Goal: Task Accomplishment & Management: Manage account settings

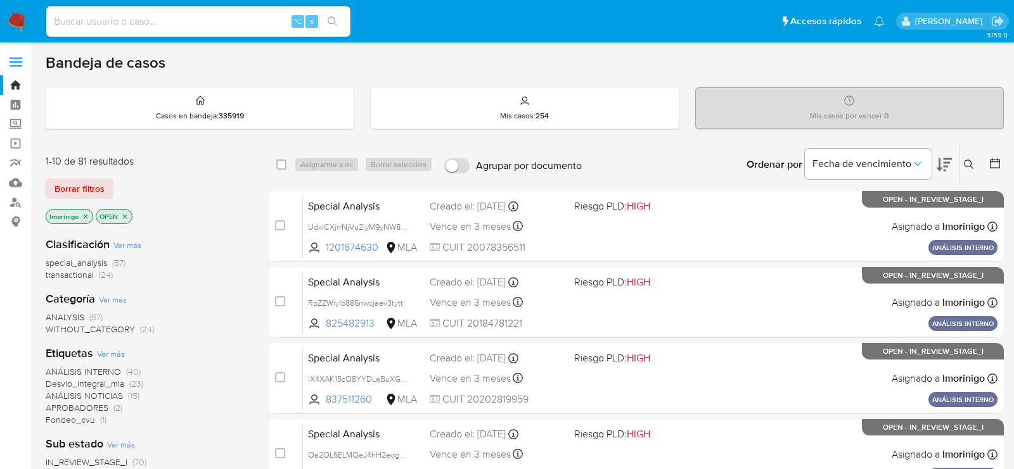
click at [177, 12] on div "⌥ s" at bounding box center [198, 21] width 304 height 30
click at [179, 15] on input at bounding box center [198, 21] width 304 height 16
paste input "tzx8LxsFzag11NCiubsoPpiV"
type input "tzx8LxsFzag11NCiubsoPpiV"
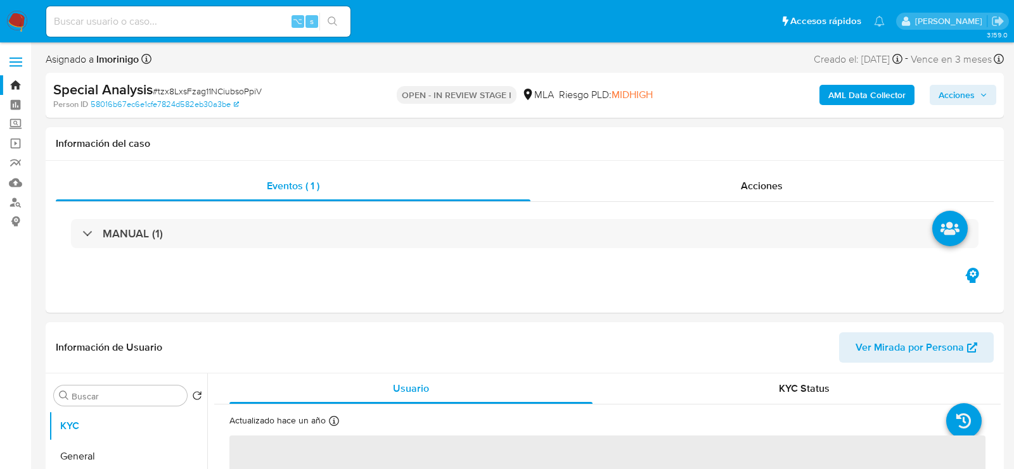
select select "10"
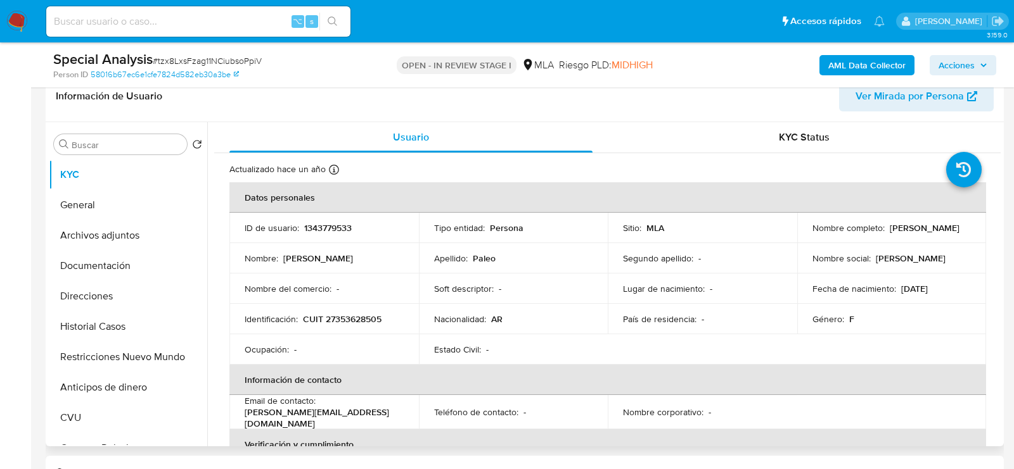
scroll to position [224, 0]
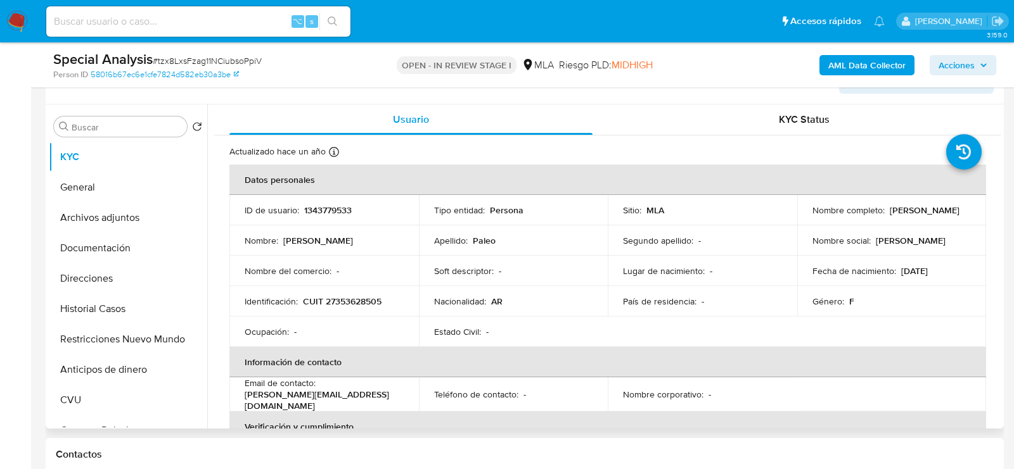
click at [318, 219] on td "ID de usuario : 1343779533" at bounding box center [323, 210] width 189 height 30
click at [318, 212] on p "1343779533" at bounding box center [328, 210] width 48 height 11
copy p "1343779533"
drag, startPoint x: 809, startPoint y: 215, endPoint x: 903, endPoint y: 215, distance: 93.8
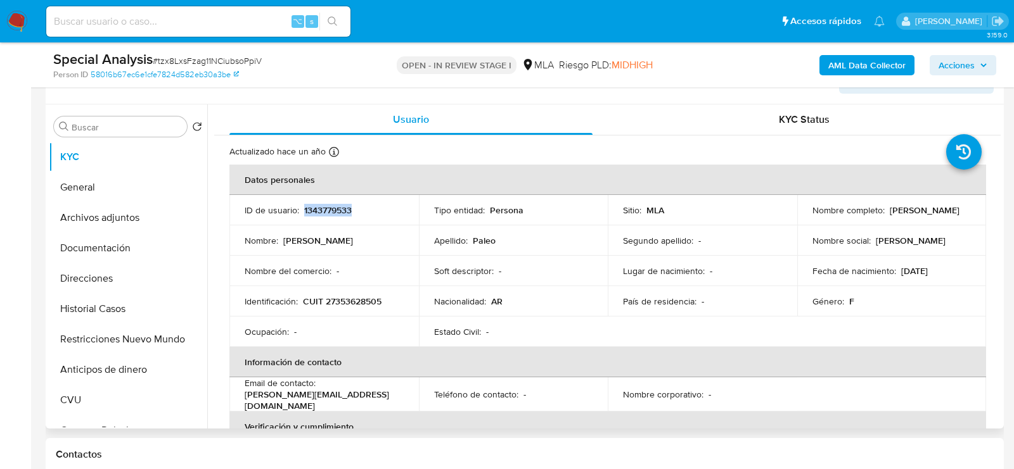
click at [903, 215] on div "Nombre completo : Ayelen Celeste Paleo" at bounding box center [891, 210] width 159 height 11
copy p "[PERSON_NAME]"
click at [343, 302] on p "CUIT 27353628505" at bounding box center [342, 301] width 79 height 11
copy p "27353628505"
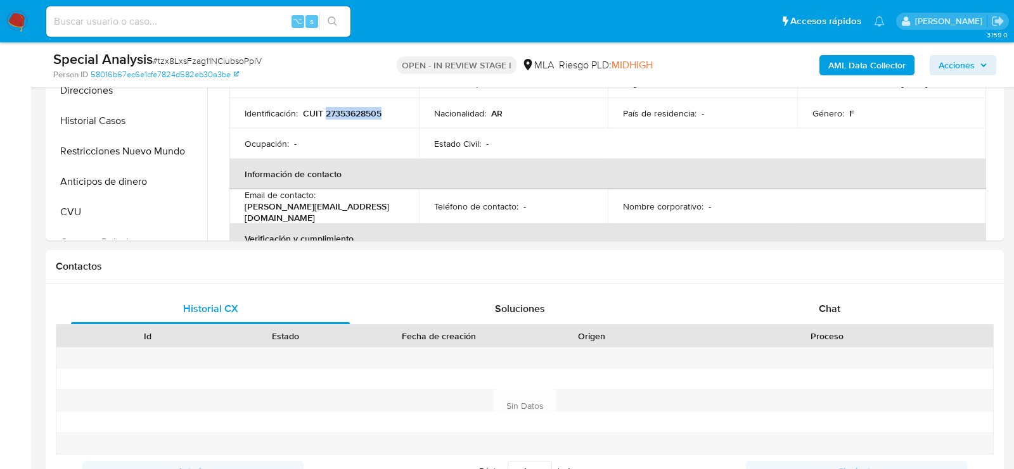
scroll to position [490, 0]
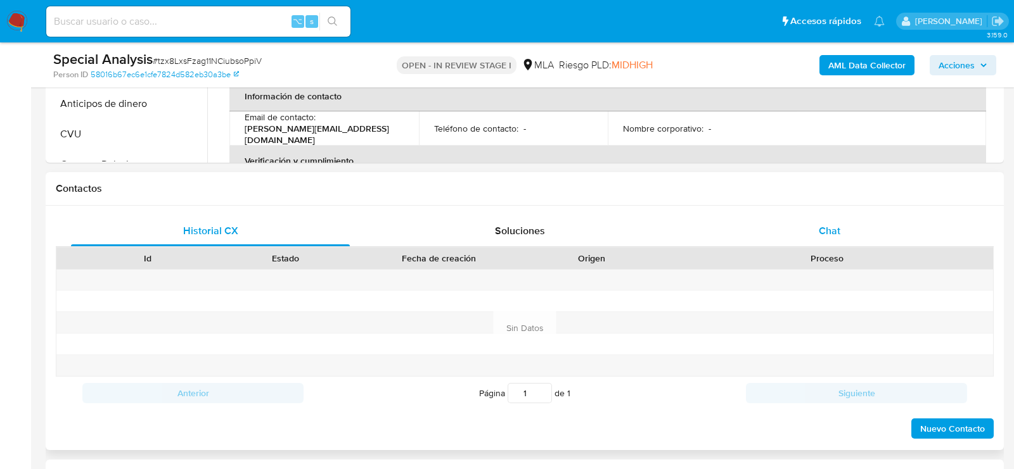
click at [827, 227] on span "Chat" at bounding box center [829, 231] width 22 height 15
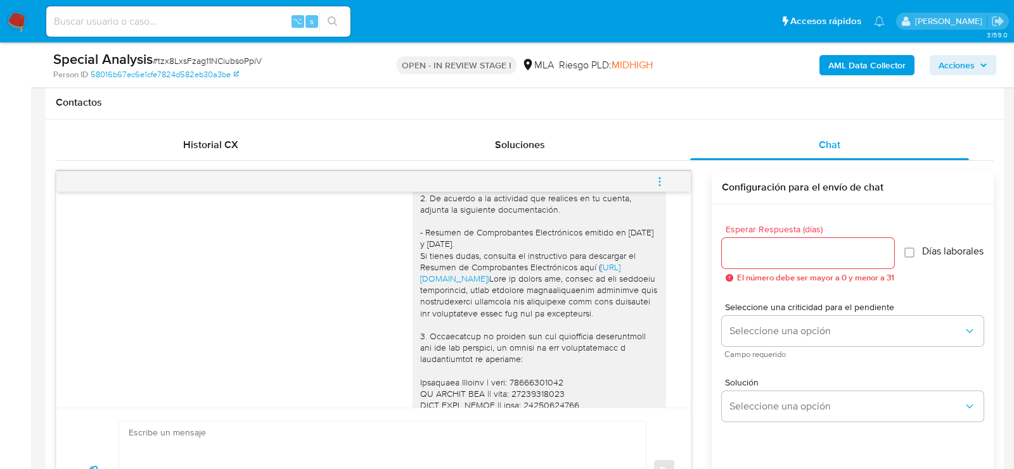
scroll to position [421, 0]
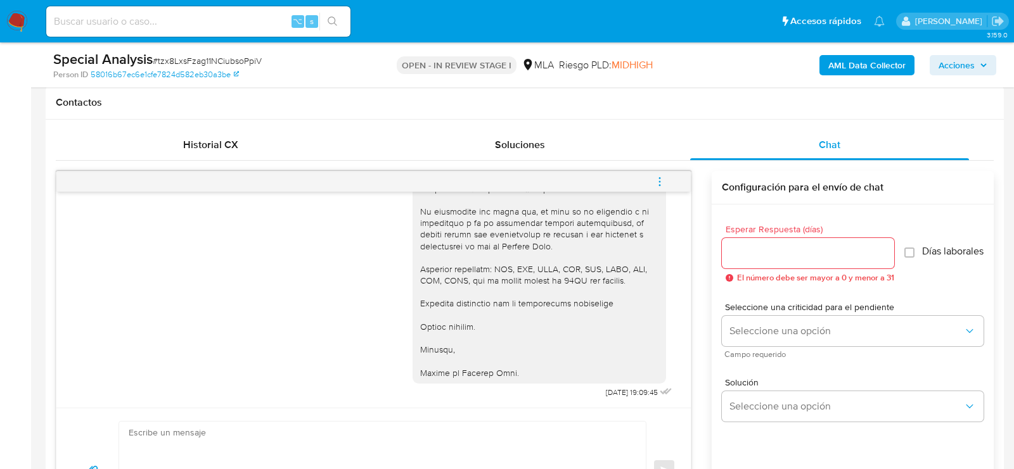
click at [626, 391] on span "[DATE] 19:09:45" at bounding box center [632, 393] width 52 height 10
drag, startPoint x: 627, startPoint y: 391, endPoint x: 587, endPoint y: 391, distance: 39.3
click at [606, 391] on span "[DATE] 19:09:45" at bounding box center [632, 393] width 52 height 10
copy span "05/09/2025"
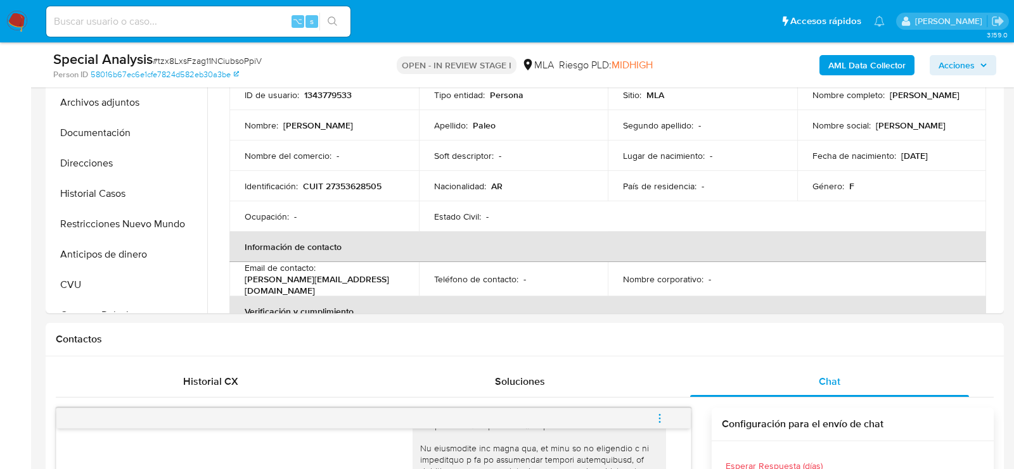
scroll to position [191, 0]
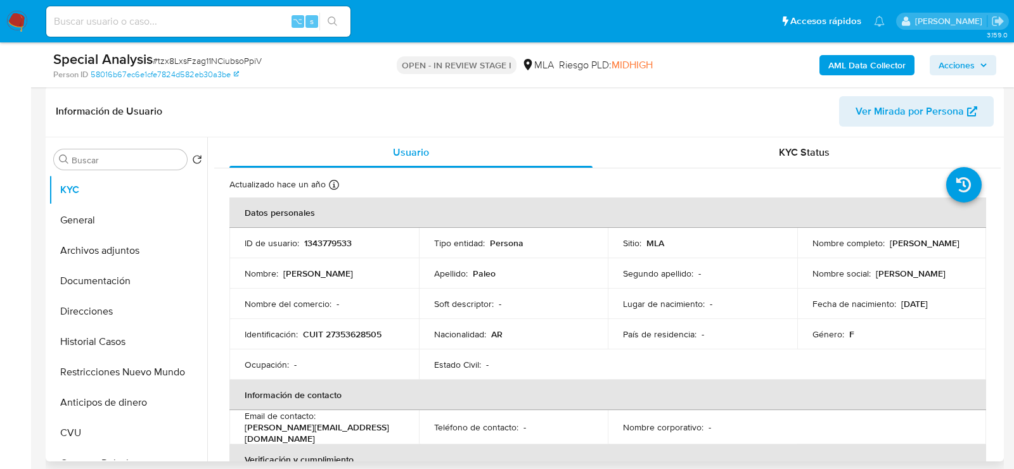
click at [869, 124] on span "Ver Mirada por Persona" at bounding box center [909, 111] width 108 height 30
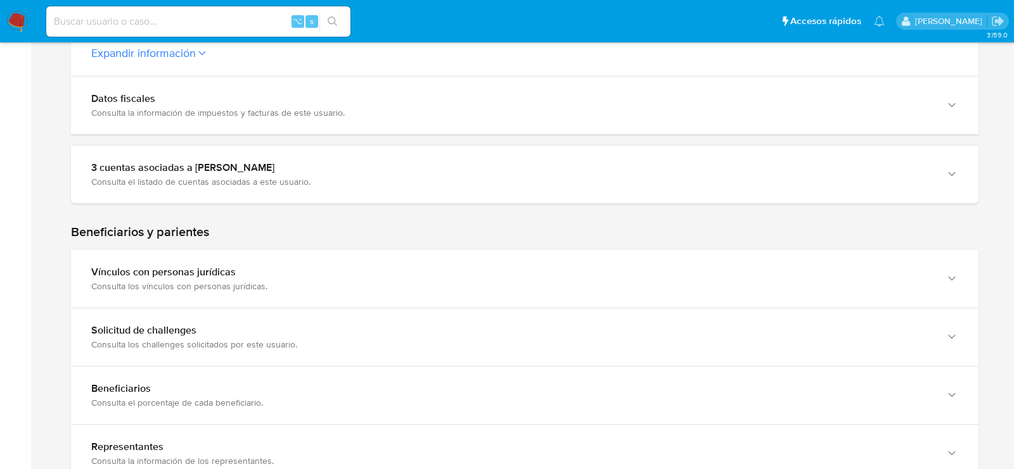
scroll to position [554, 0]
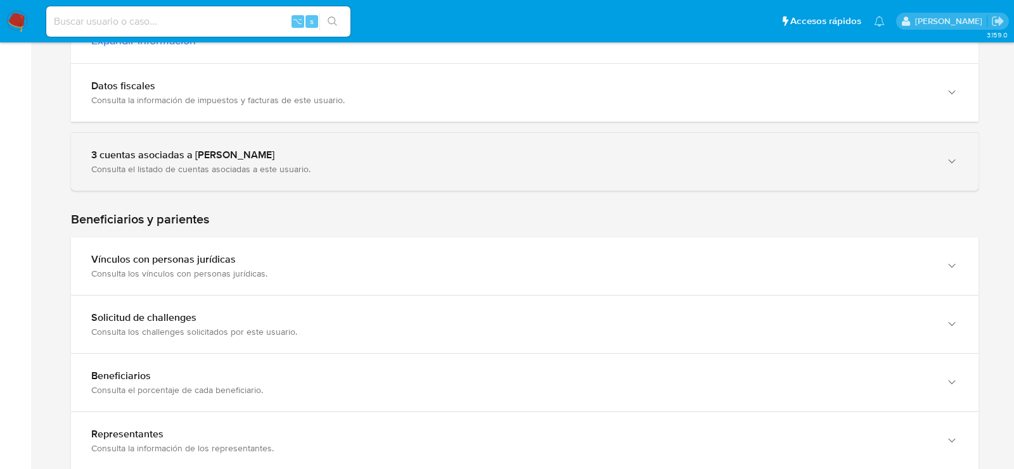
click at [150, 174] on div "Consulta el listado de cuentas asociadas a este usuario." at bounding box center [511, 168] width 841 height 11
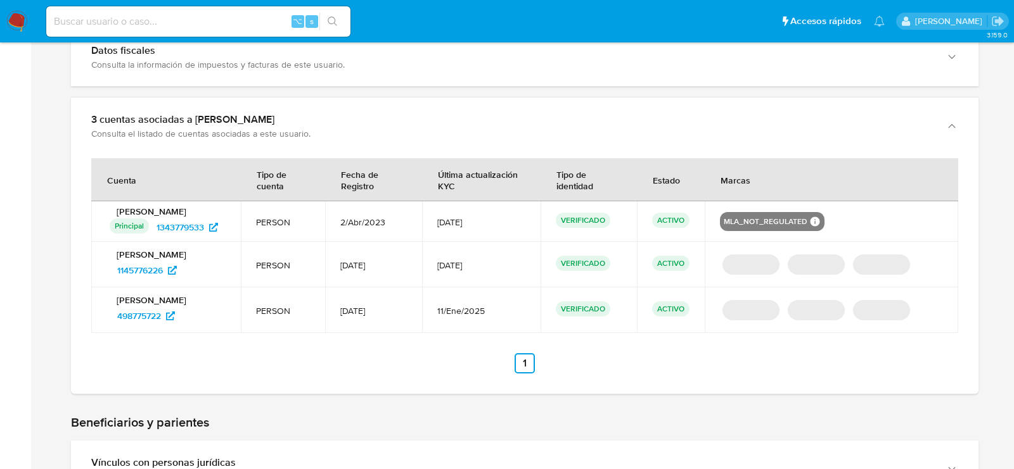
scroll to position [606, 0]
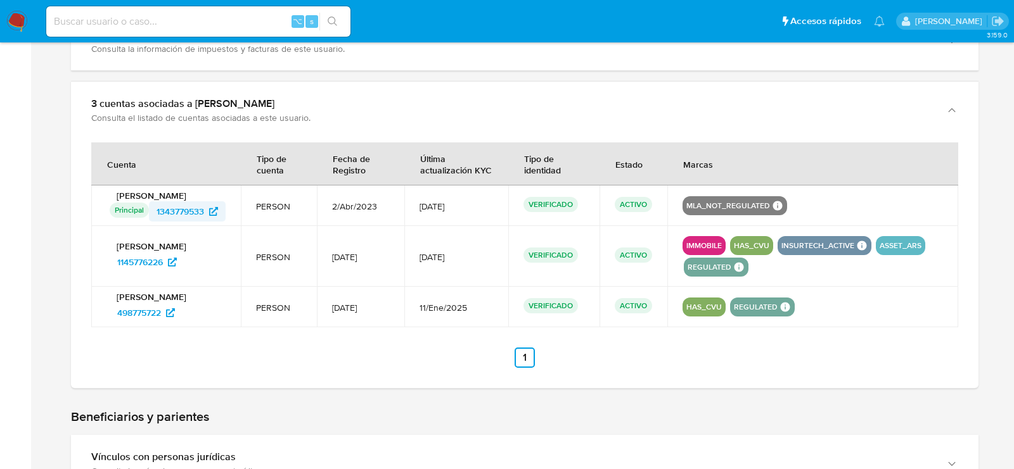
drag, startPoint x: 151, startPoint y: 213, endPoint x: 271, endPoint y: 205, distance: 119.4
drag, startPoint x: 236, startPoint y: 216, endPoint x: 156, endPoint y: 212, distance: 79.3
click at [156, 212] on td "Ayelen Celeste Paleo Principal Identificado como usuario principal 1343779533" at bounding box center [166, 206] width 150 height 41
drag, startPoint x: 208, startPoint y: 263, endPoint x: 115, endPoint y: 259, distance: 92.6
click at [115, 259] on div "1145776226" at bounding box center [168, 262] width 116 height 20
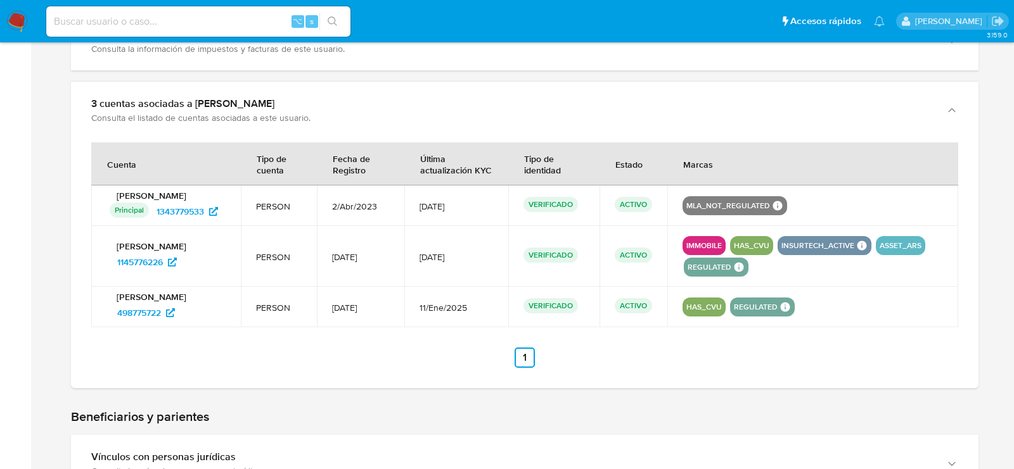
drag, startPoint x: 210, startPoint y: 314, endPoint x: 105, endPoint y: 311, distance: 105.8
click at [105, 311] on td "Ayelen Celeste Paleo 498775722" at bounding box center [166, 307] width 150 height 41
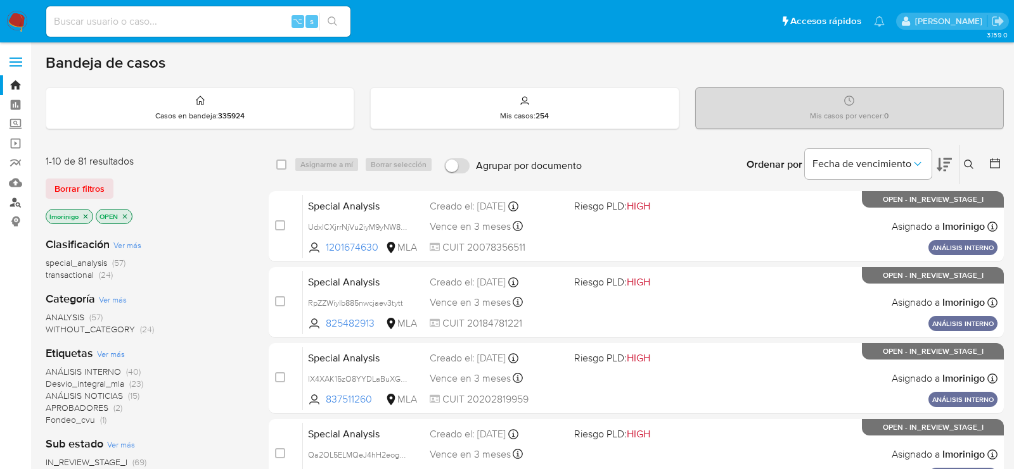
click at [15, 202] on link "Buscador de personas" at bounding box center [75, 203] width 151 height 20
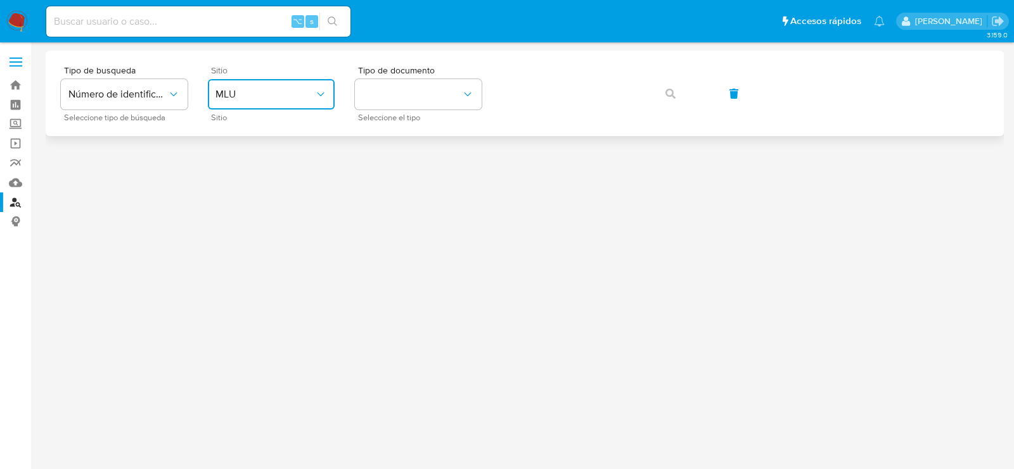
click at [277, 84] on button "MLU" at bounding box center [271, 94] width 127 height 30
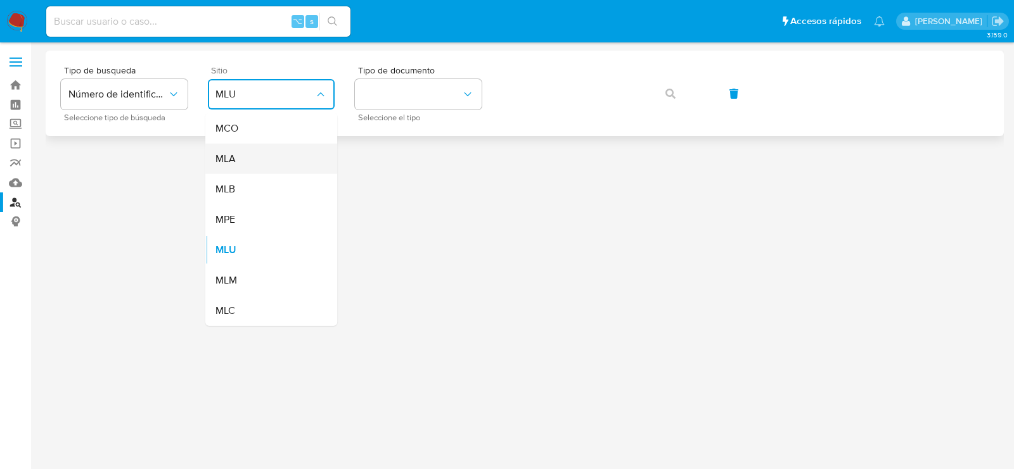
click at [279, 153] on div "MLA" at bounding box center [267, 159] width 104 height 30
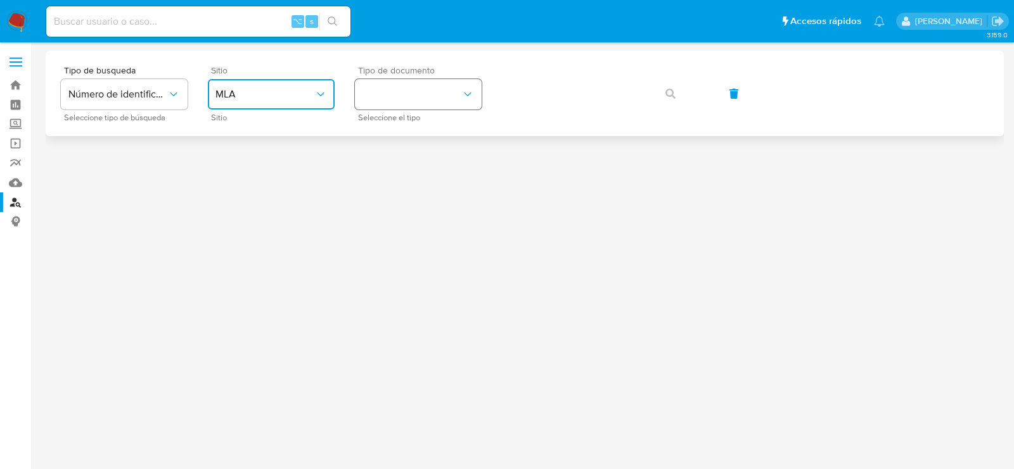
click at [404, 108] on button "identificationType" at bounding box center [418, 94] width 127 height 30
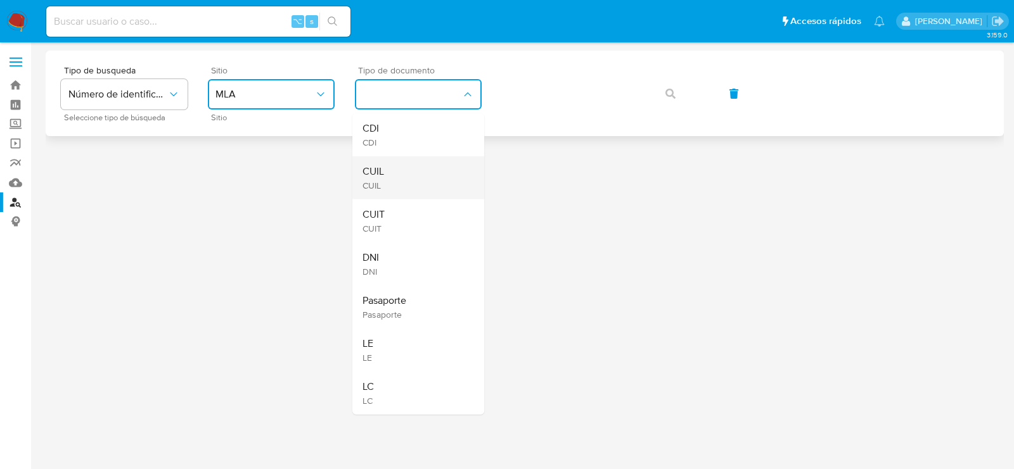
click at [457, 179] on div "CUIL CUIL" at bounding box center [414, 177] width 104 height 43
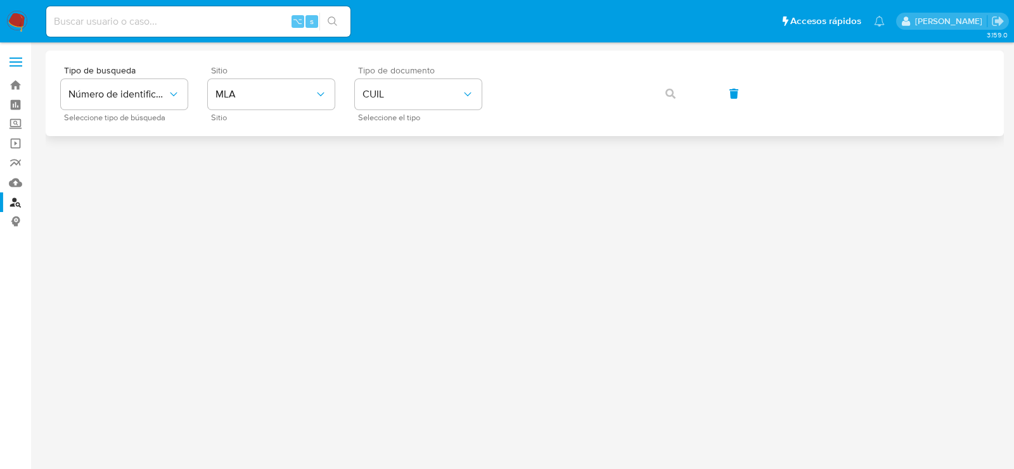
click at [548, 73] on div "Tipo de busqueda Número de identificación Seleccione tipo de búsqueda Sitio MLA…" at bounding box center [524, 93] width 927 height 55
click at [683, 93] on button "button" at bounding box center [670, 94] width 43 height 30
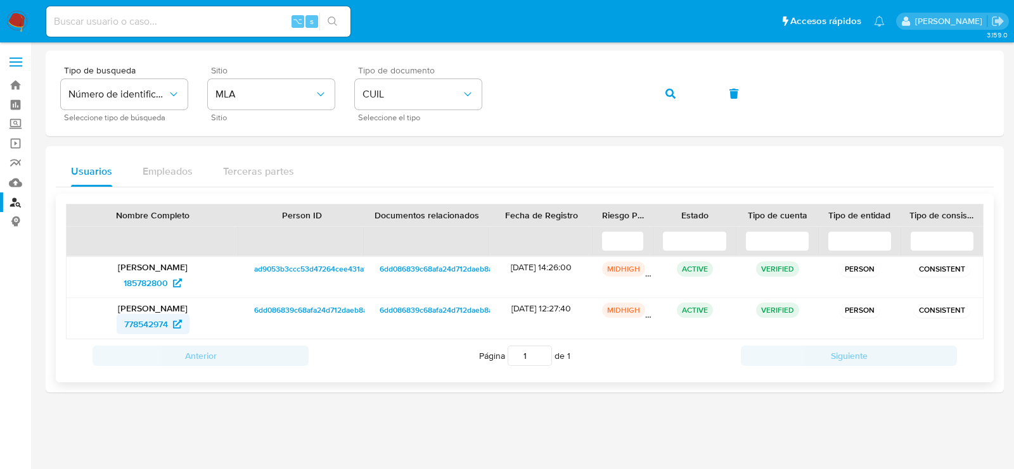
click at [170, 322] on span "778542974" at bounding box center [153, 324] width 58 height 20
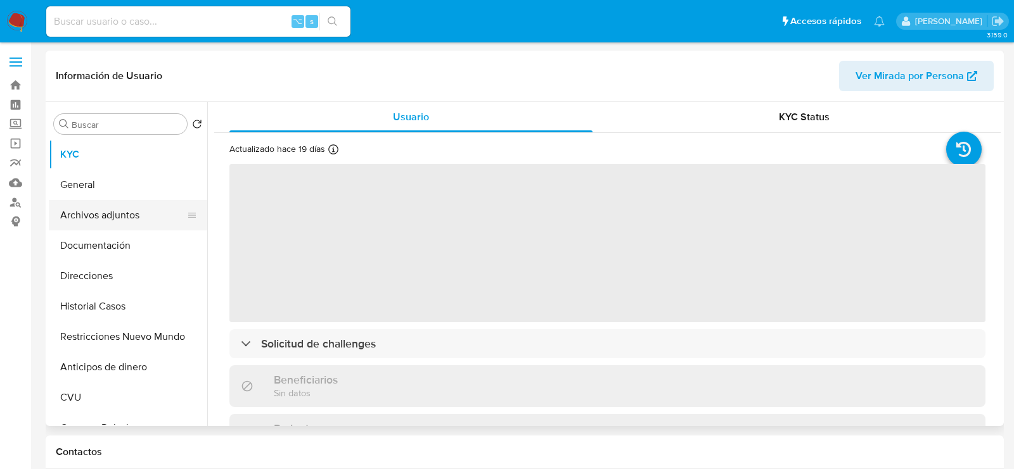
select select "10"
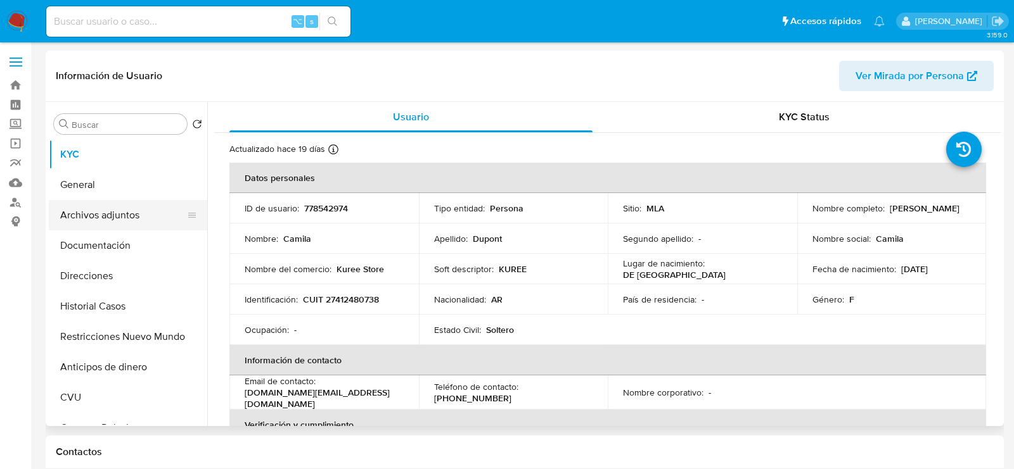
click at [125, 218] on button "Archivos adjuntos" at bounding box center [123, 215] width 148 height 30
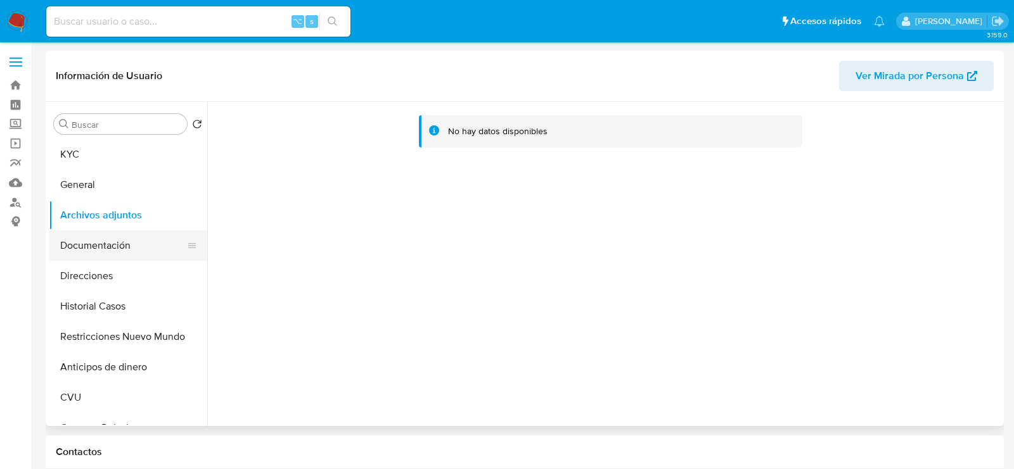
click at [98, 238] on button "Documentación" at bounding box center [123, 246] width 148 height 30
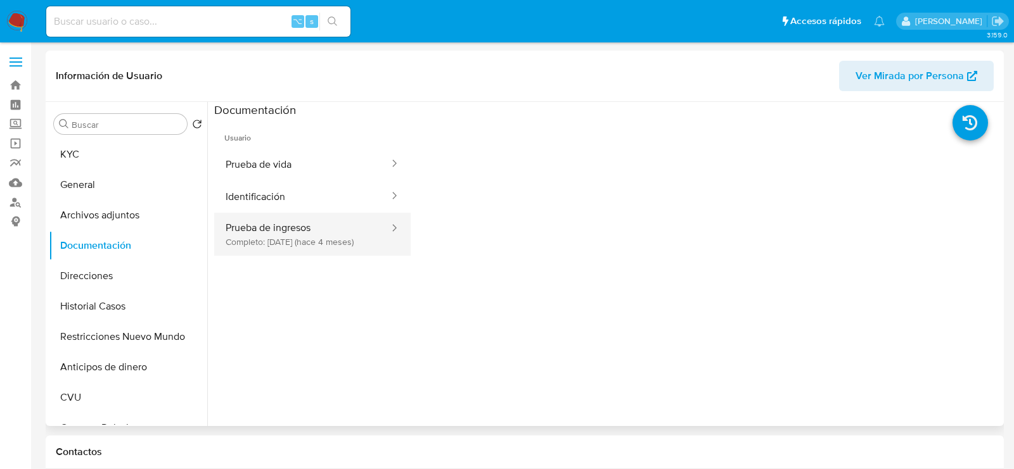
click at [280, 230] on button "Prueba de ingresos Completo: 29/05/2025 (hace 4 meses)" at bounding box center [302, 234] width 176 height 43
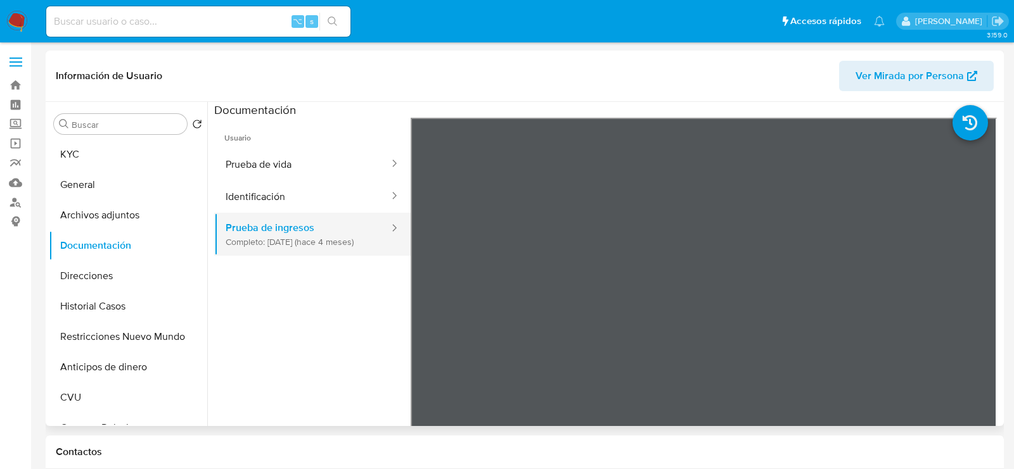
scroll to position [110, 0]
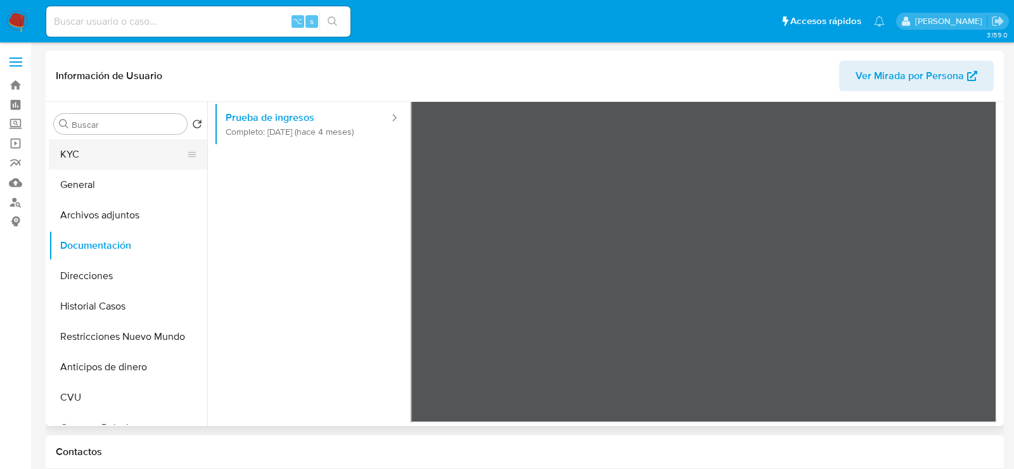
click at [111, 162] on button "KYC" at bounding box center [123, 154] width 148 height 30
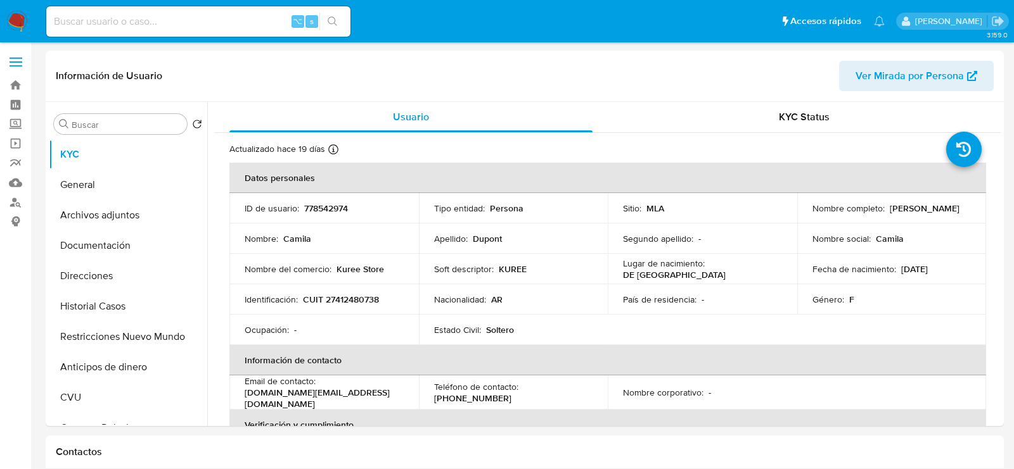
drag, startPoint x: 117, startPoint y: 217, endPoint x: 4, endPoint y: 329, distance: 159.5
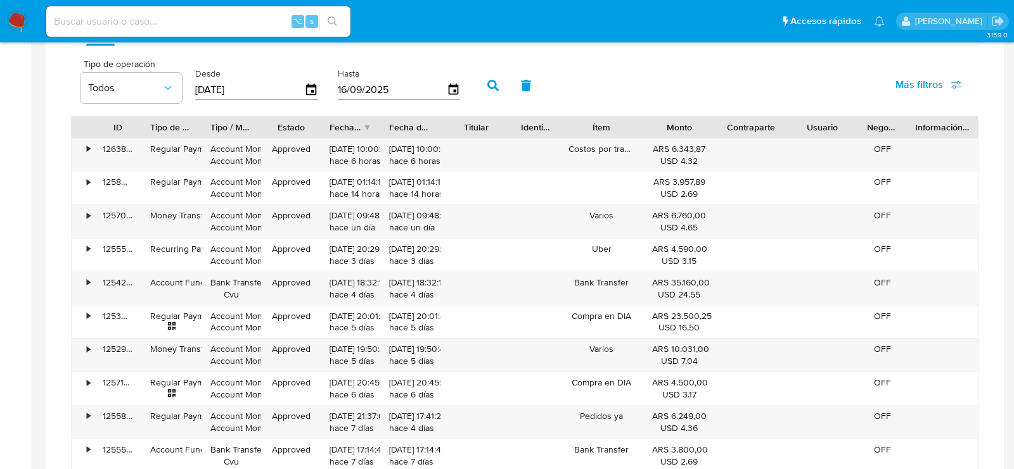
scroll to position [841, 0]
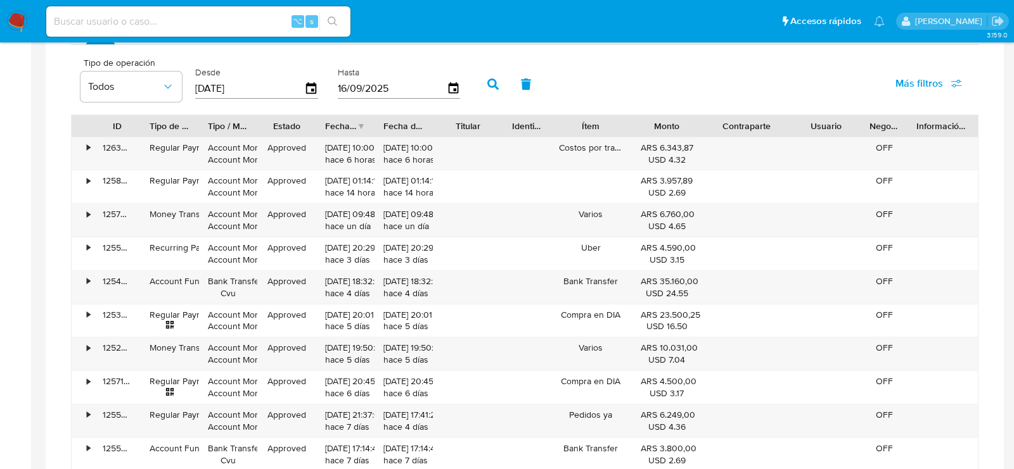
click at [805, 146] on div "ID Tipo de operación Tipo / Método Estado Fecha de creación Fecha de aprobación…" at bounding box center [524, 293] width 907 height 357
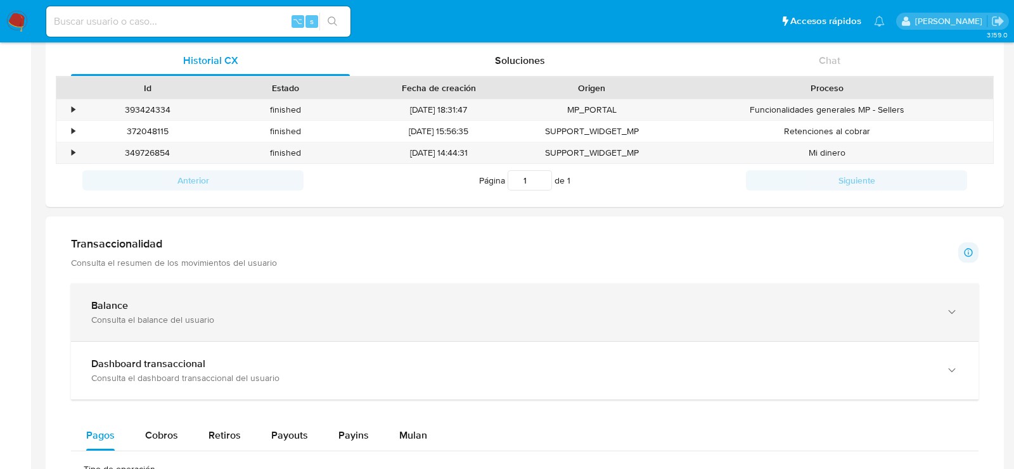
scroll to position [504, 0]
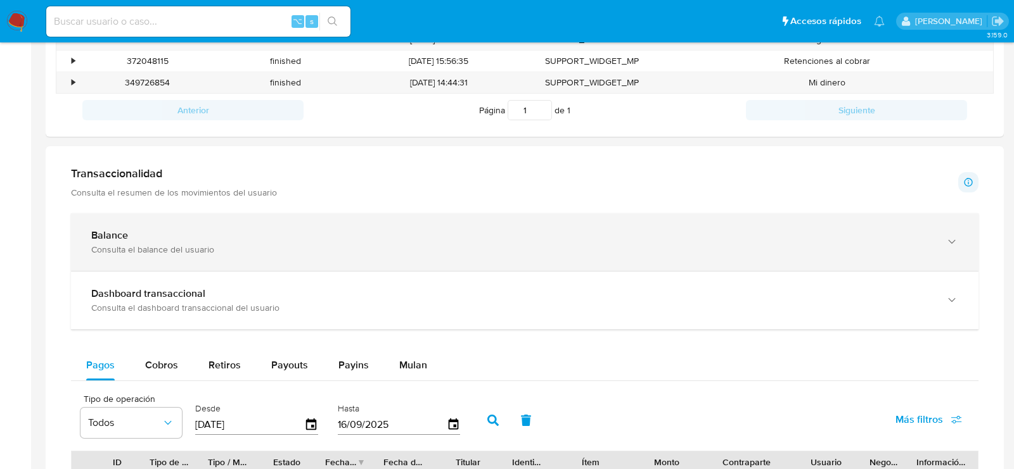
click at [478, 232] on div "Balance" at bounding box center [511, 235] width 841 height 13
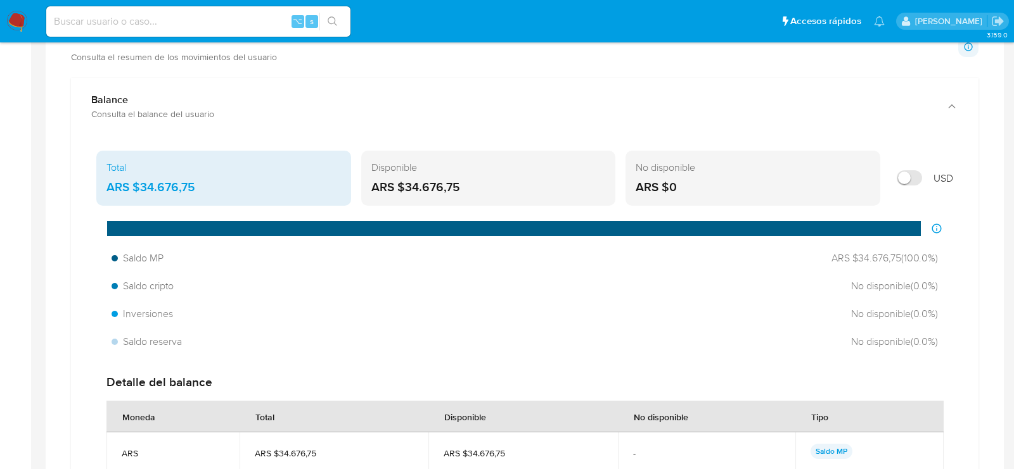
scroll to position [650, 0]
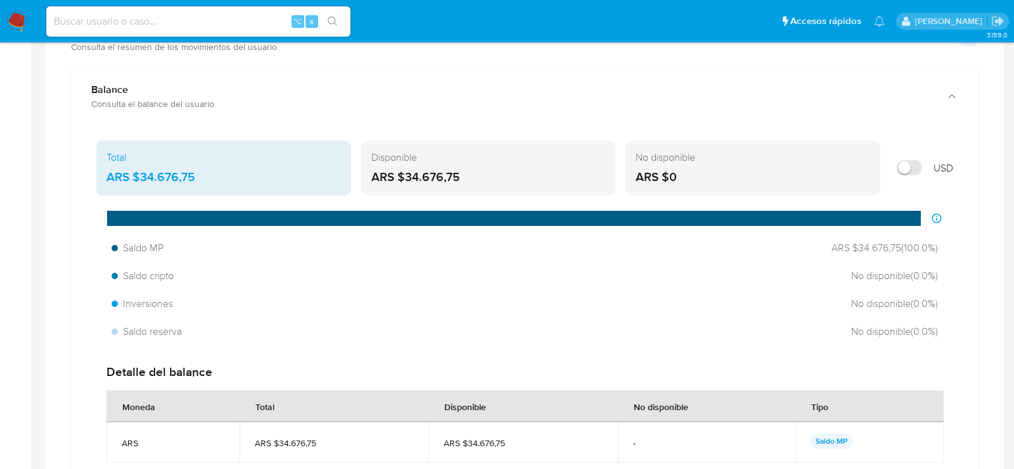
click at [913, 162] on input "Mostrar en USD" at bounding box center [908, 167] width 25 height 15
checkbox input "false"
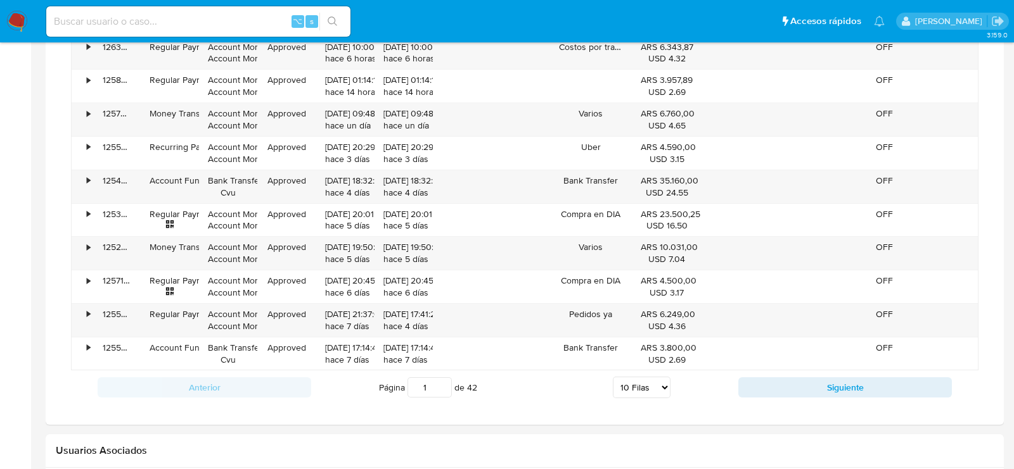
scroll to position [1372, 0]
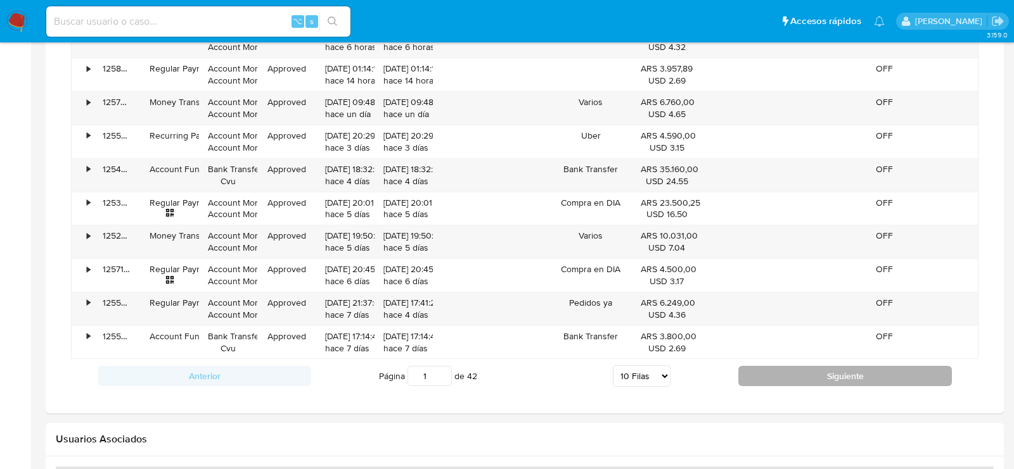
click at [767, 366] on button "Siguiente" at bounding box center [844, 376] width 213 height 20
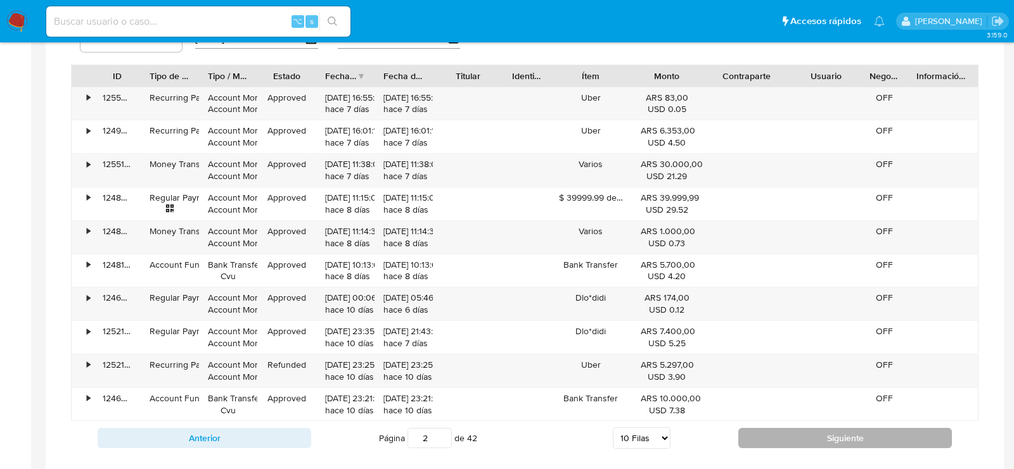
scroll to position [1315, 0]
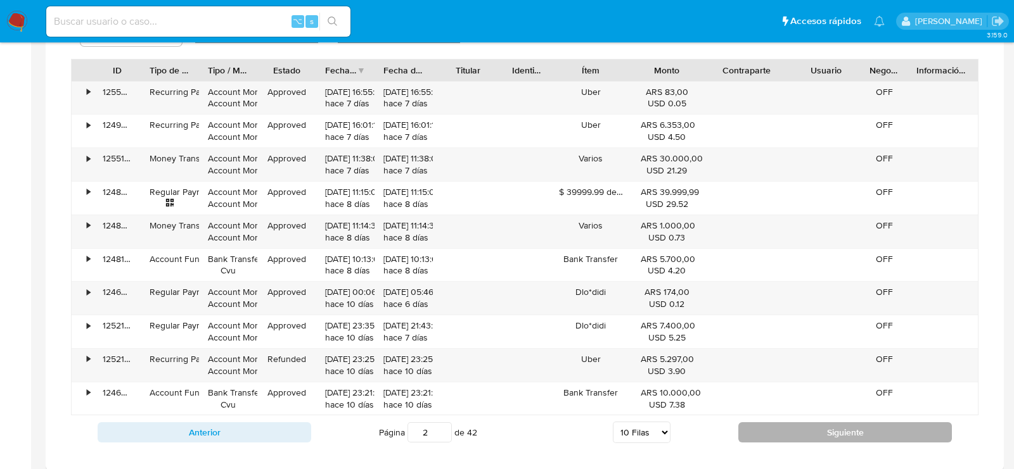
click at [767, 431] on button "Siguiente" at bounding box center [844, 433] width 213 height 20
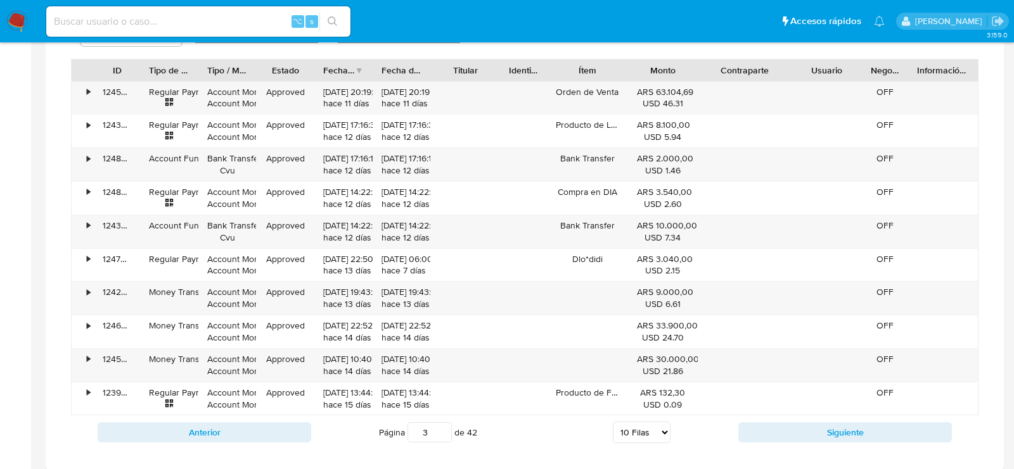
click at [796, 80] on div "ID Tipo de operación Tipo / Método Estado Fecha de creación Fecha de aprobación…" at bounding box center [524, 237] width 907 height 357
click at [781, 423] on button "Siguiente" at bounding box center [844, 433] width 213 height 20
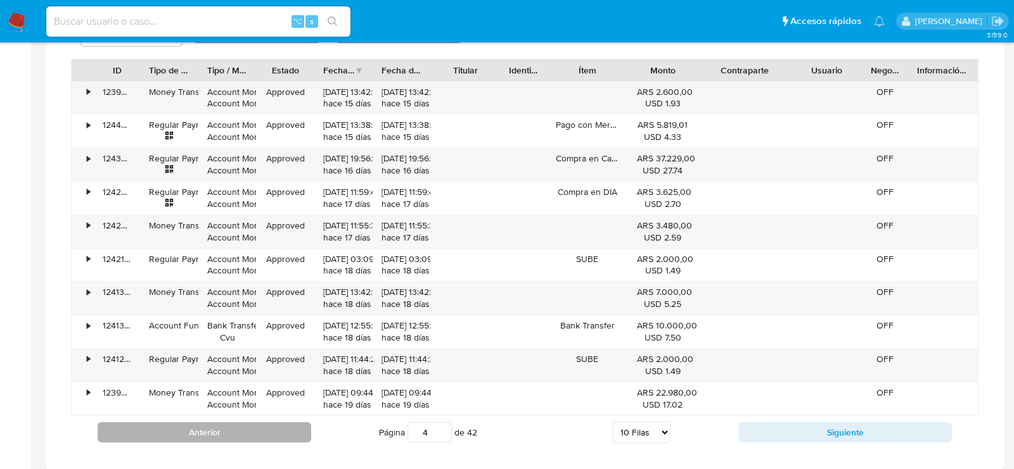
click at [218, 424] on button "Anterior" at bounding box center [204, 433] width 213 height 20
type input "3"
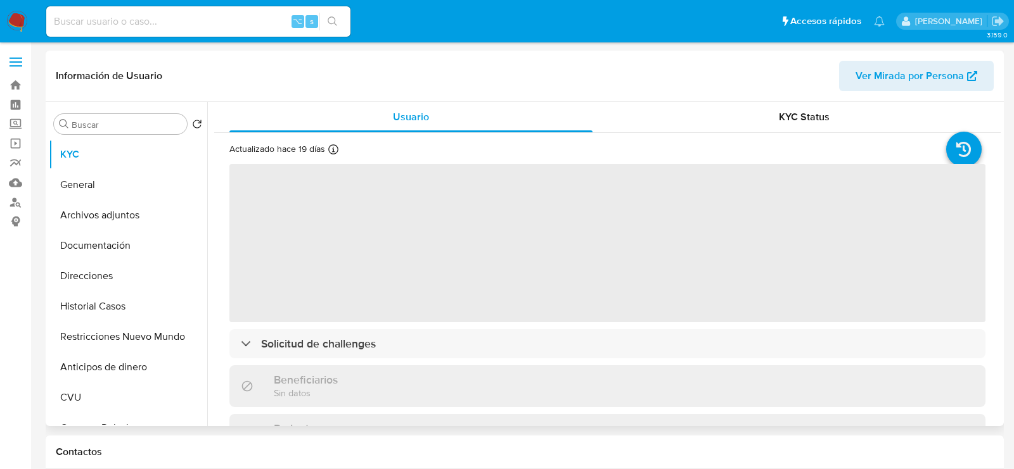
select select "10"
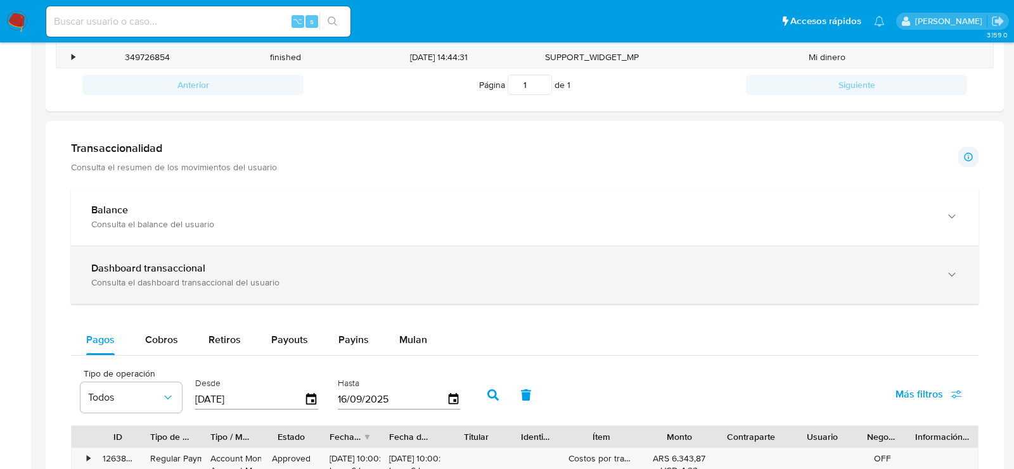
scroll to position [529, 0]
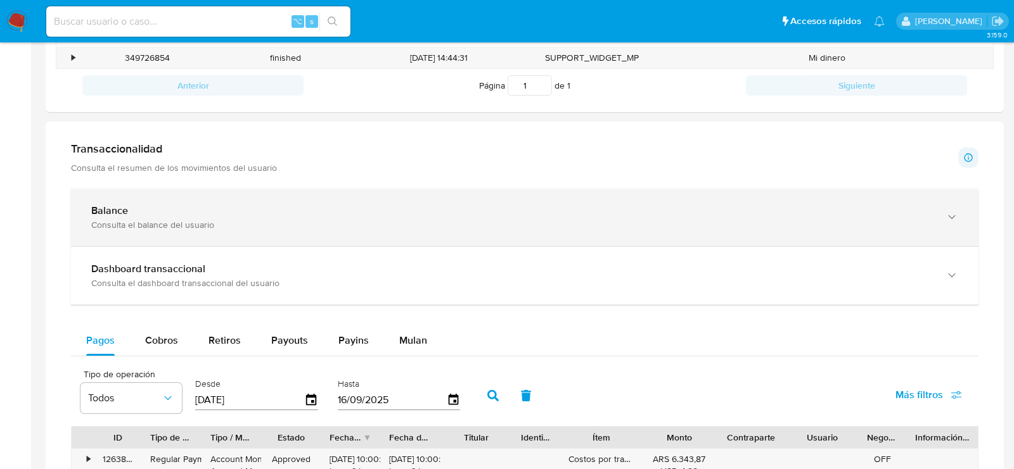
click at [578, 221] on div "Consulta el balance del usuario" at bounding box center [511, 224] width 841 height 11
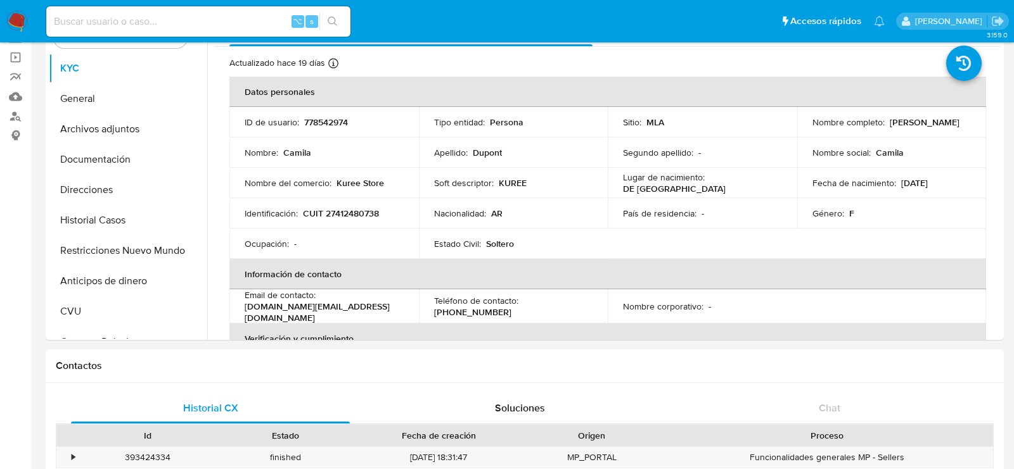
scroll to position [0, 0]
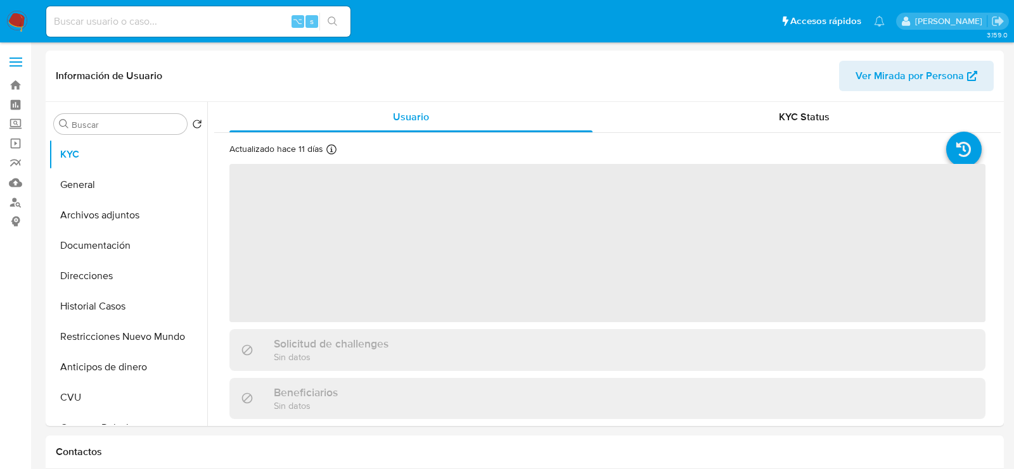
select select "10"
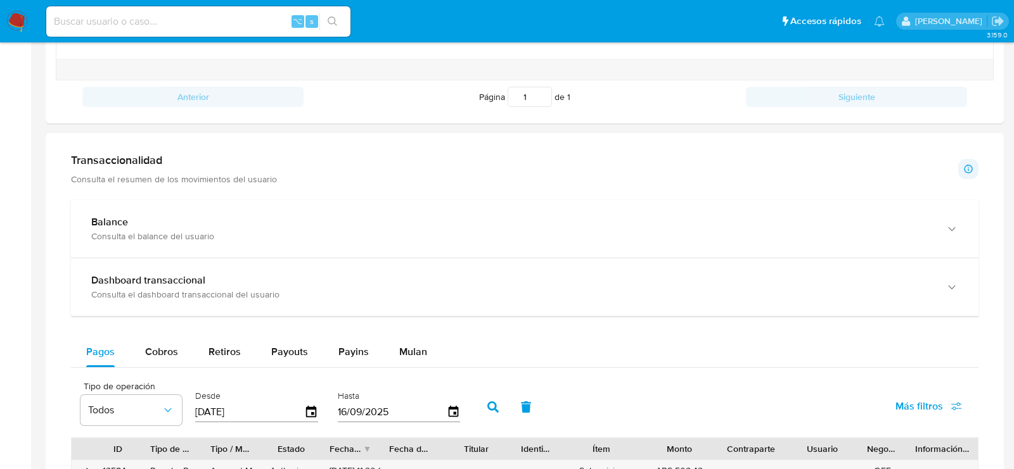
scroll to position [573, 0]
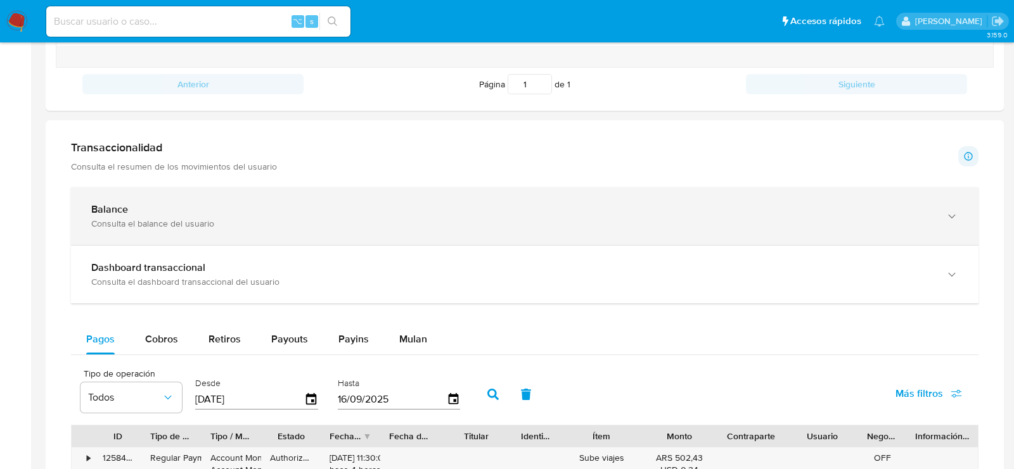
click at [198, 212] on div "Balance" at bounding box center [511, 209] width 841 height 13
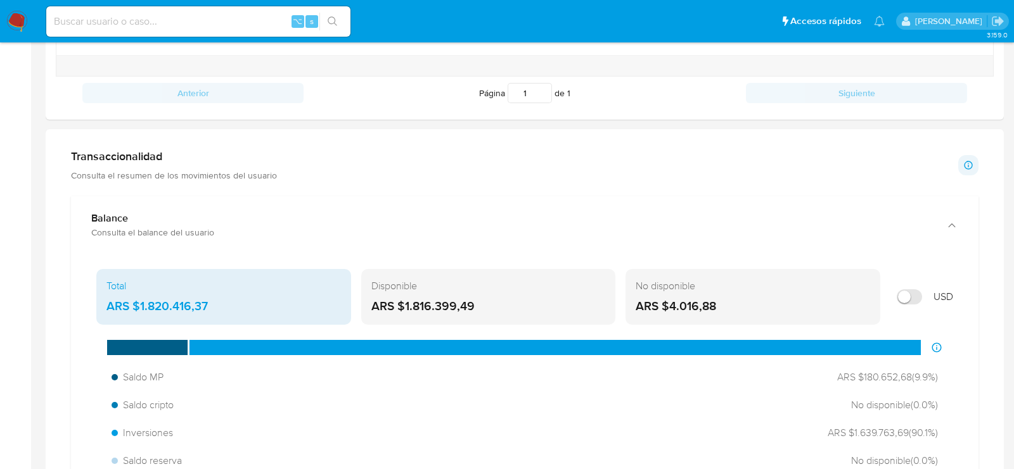
scroll to position [552, 0]
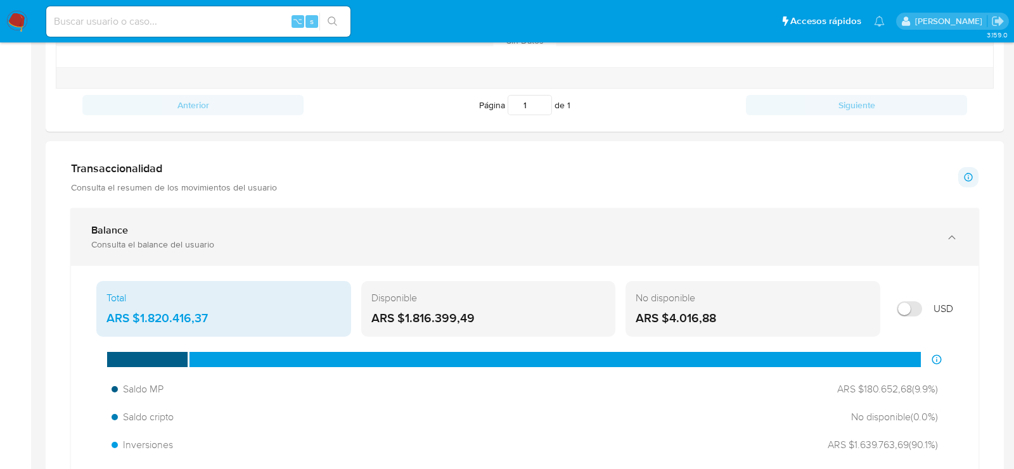
click at [117, 248] on div "Balance Consulta el balance del usuario" at bounding box center [524, 237] width 907 height 58
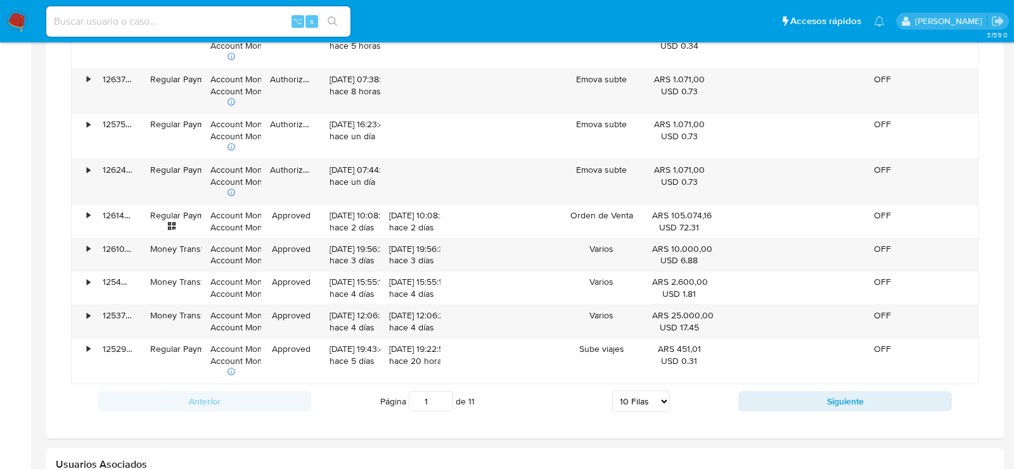
scroll to position [1041, 0]
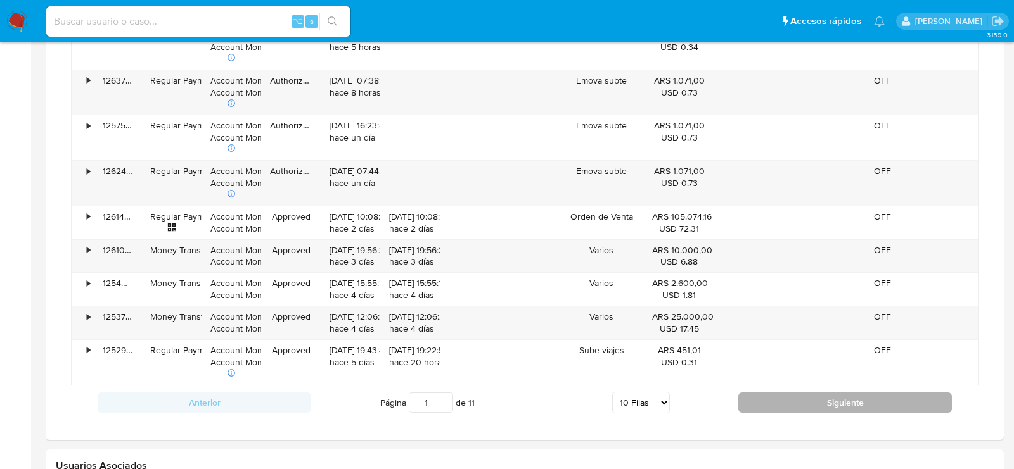
click at [790, 393] on button "Siguiente" at bounding box center [844, 403] width 213 height 20
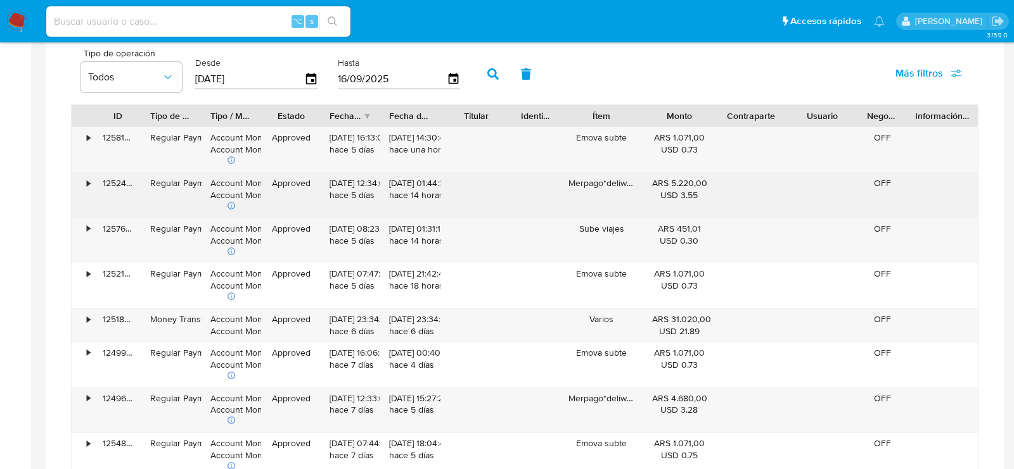
scroll to position [894, 0]
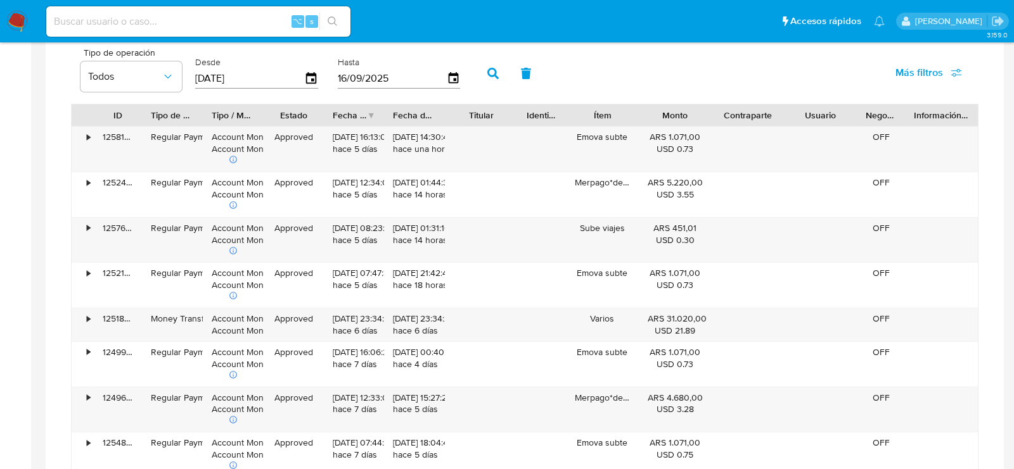
drag, startPoint x: 635, startPoint y: 105, endPoint x: 624, endPoint y: 122, distance: 20.2
click at [624, 122] on div "Ítem" at bounding box center [602, 116] width 73 height 22
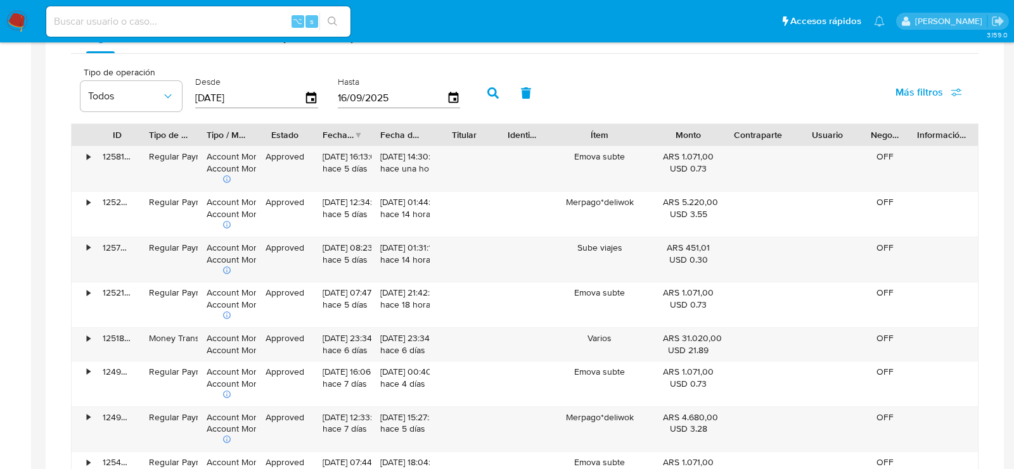
drag, startPoint x: 644, startPoint y: 125, endPoint x: 685, endPoint y: 125, distance: 41.2
click at [685, 125] on div "ID Tipo de operación Tipo / Método Estado Fecha de creación Fecha de aprobación…" at bounding box center [525, 135] width 906 height 22
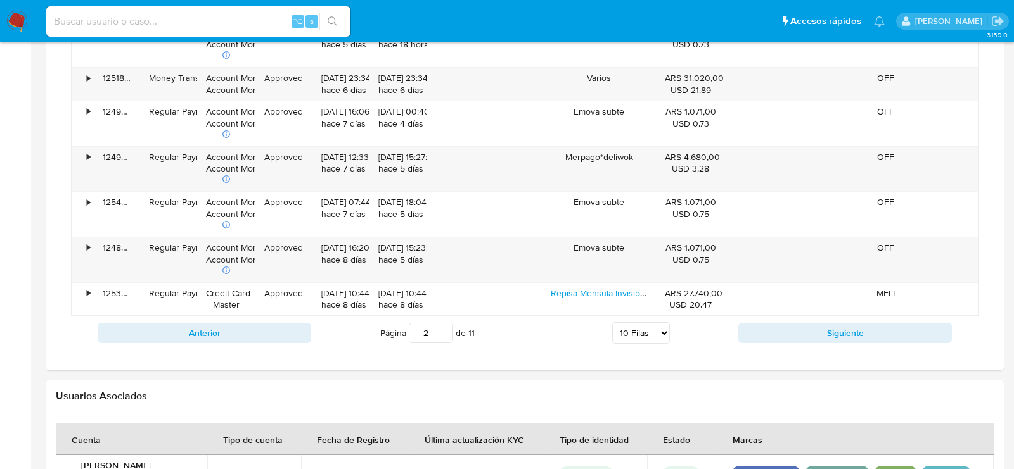
scroll to position [1135, 0]
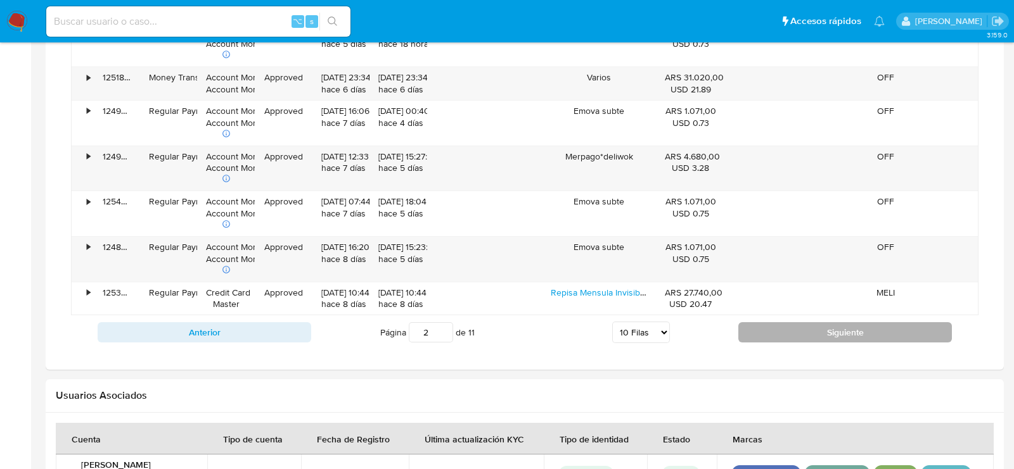
click at [805, 322] on button "Siguiente" at bounding box center [844, 332] width 213 height 20
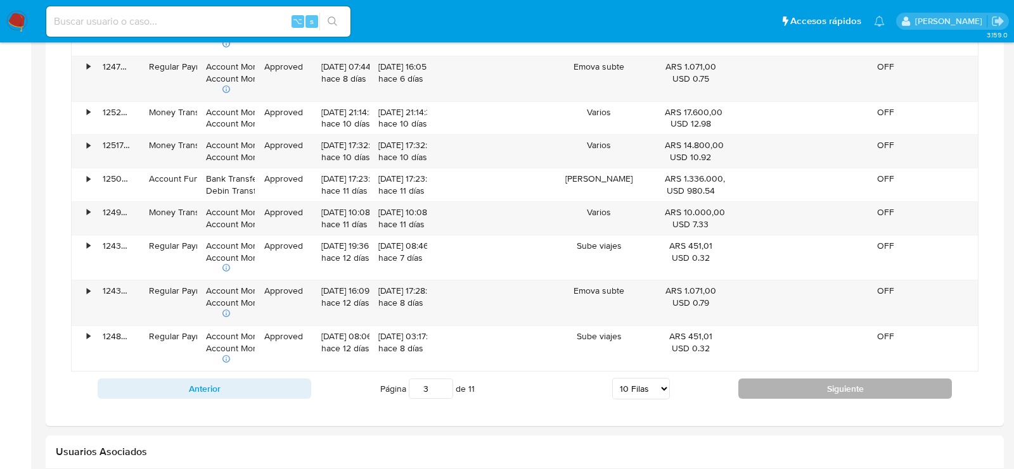
scroll to position [1105, 0]
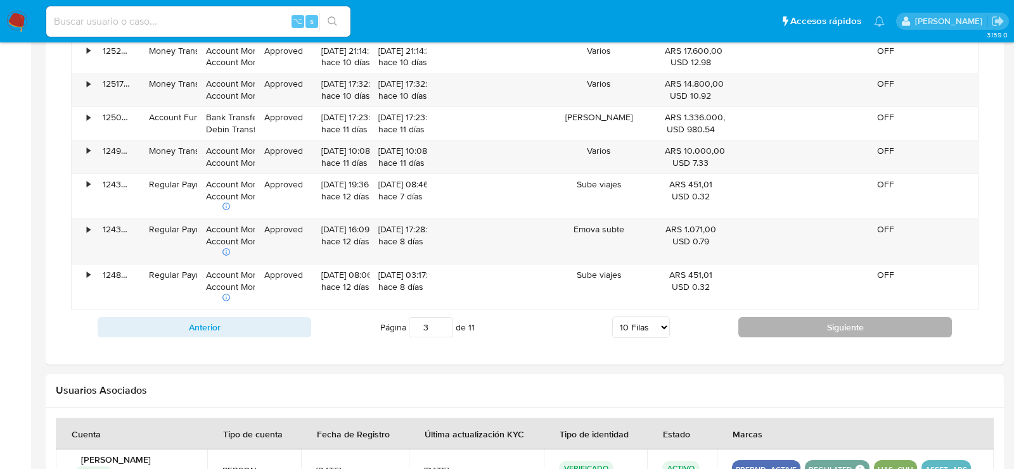
click at [803, 321] on button "Siguiente" at bounding box center [844, 327] width 213 height 20
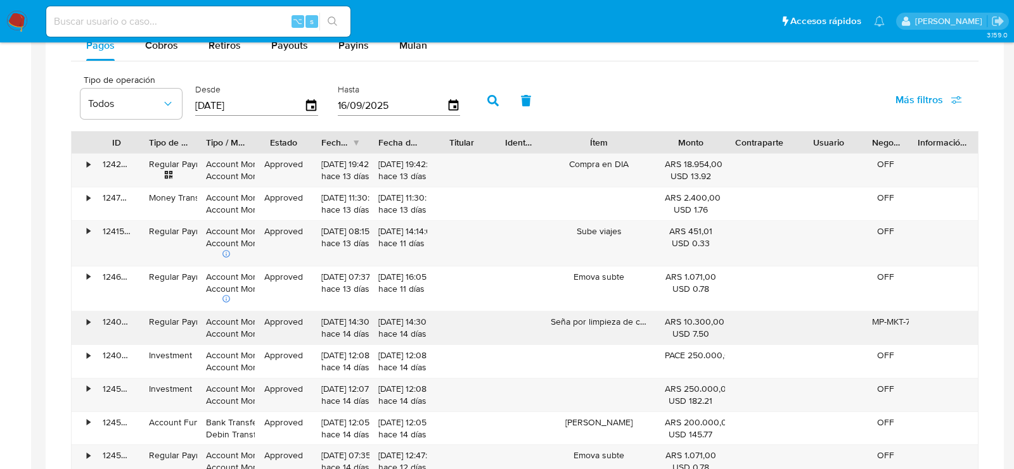
scroll to position [866, 0]
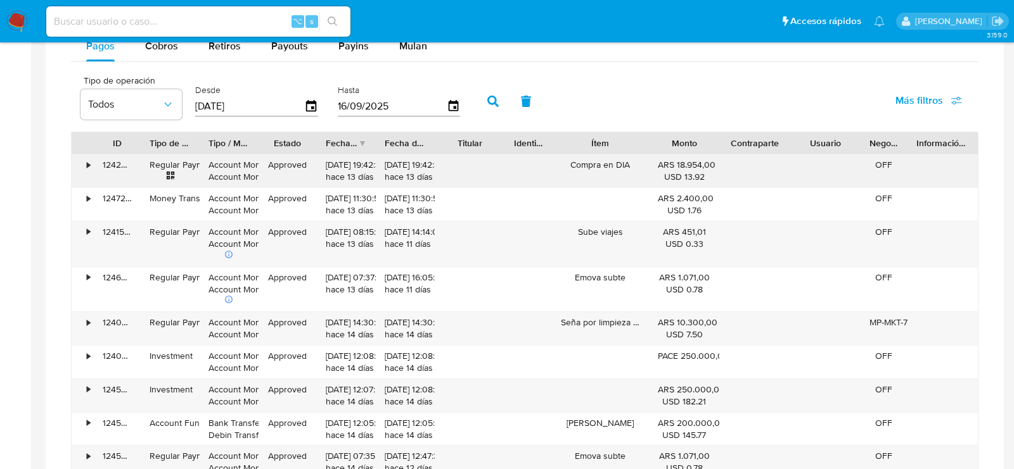
drag, startPoint x: 653, startPoint y: 133, endPoint x: 636, endPoint y: 174, distance: 44.6
click at [636, 174] on div "ID Tipo de operación Tipo / Método Estado Fecha de creación Fecha de aprobación…" at bounding box center [524, 328] width 907 height 393
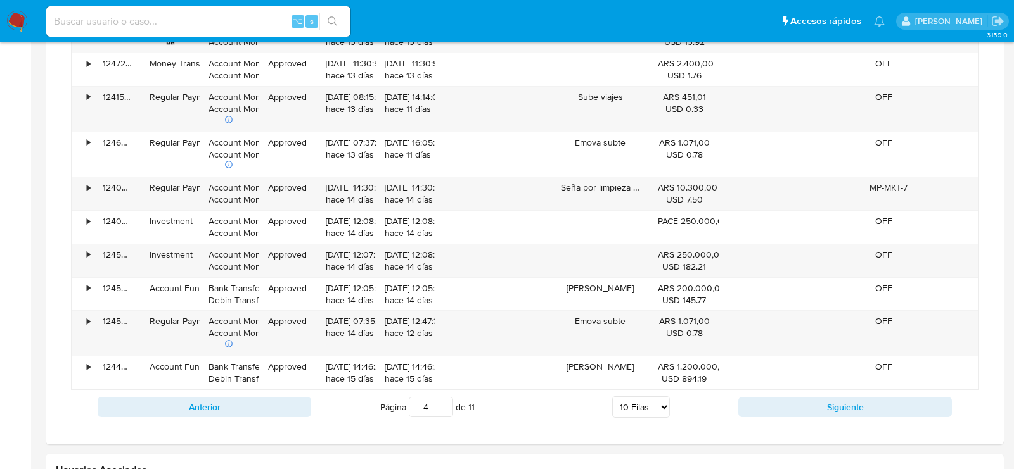
scroll to position [1005, 0]
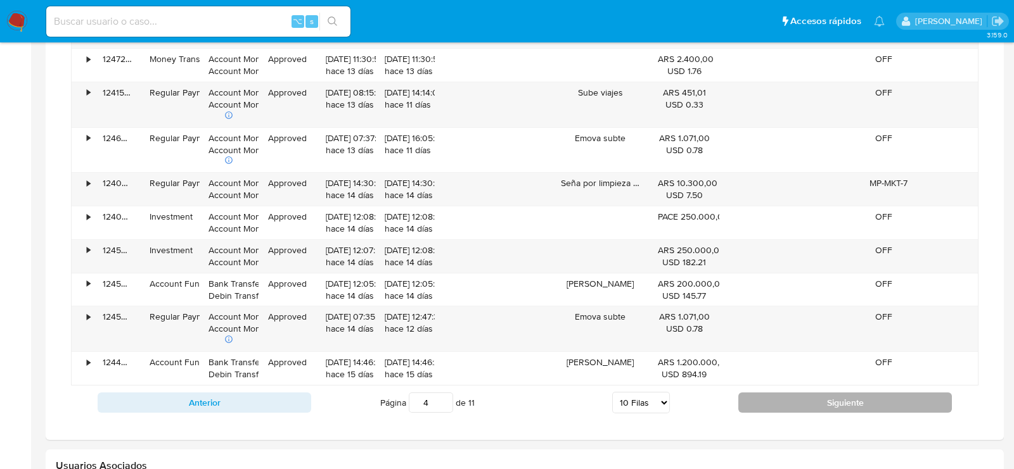
click at [822, 398] on button "Siguiente" at bounding box center [844, 403] width 213 height 20
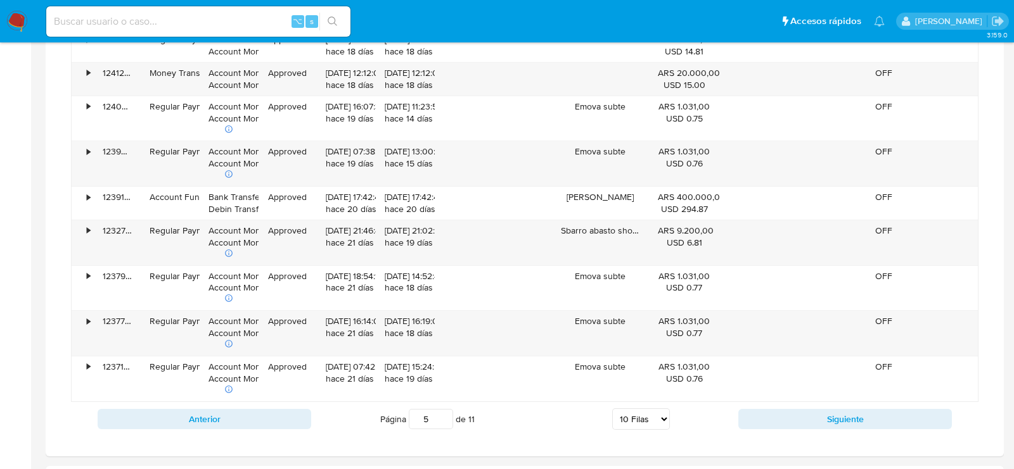
scroll to position [1028, 0]
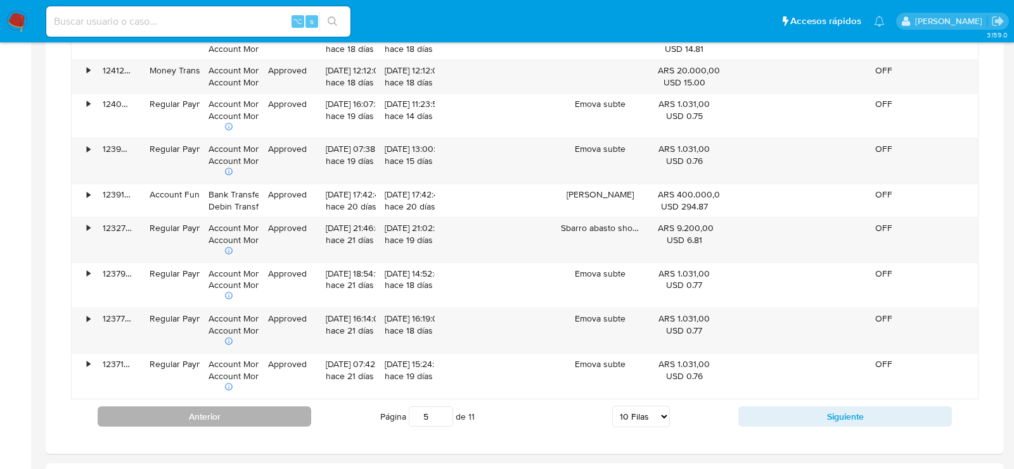
click at [281, 412] on button "Anterior" at bounding box center [204, 417] width 213 height 20
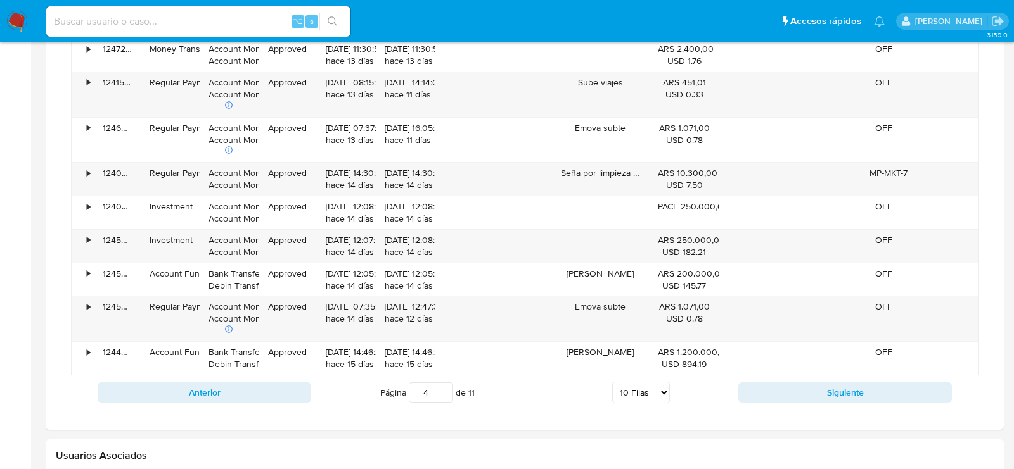
scroll to position [1014, 0]
click at [177, 389] on button "Anterior" at bounding box center [204, 395] width 213 height 20
type input "3"
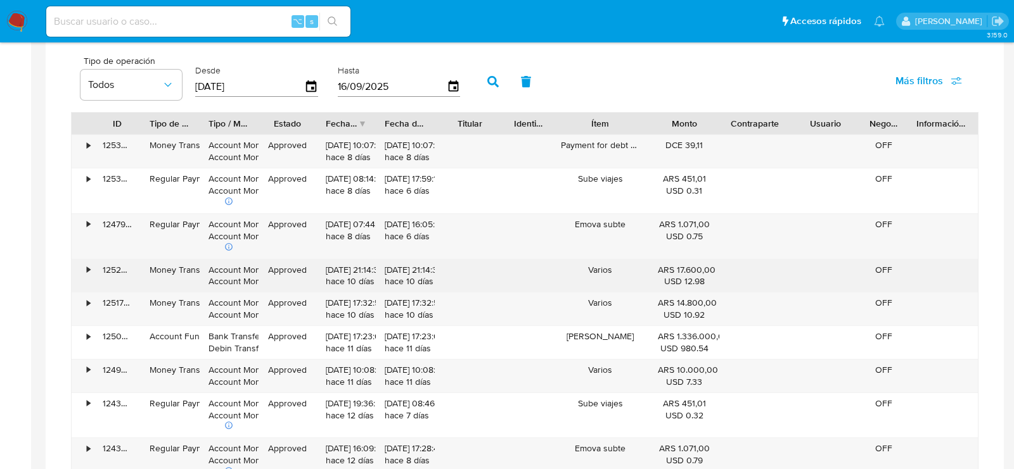
scroll to position [888, 0]
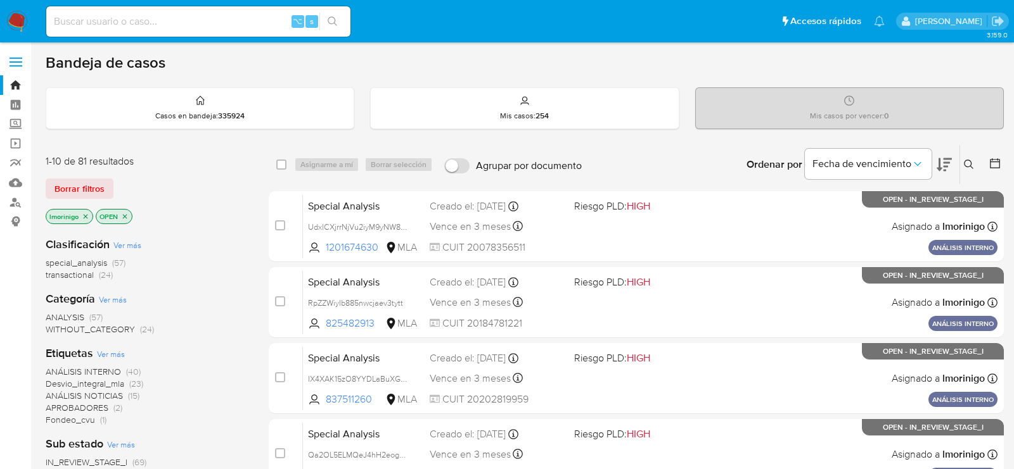
click at [176, 16] on input at bounding box center [198, 21] width 304 height 16
paste input "tzx8LxsFzag11NCiubsoPpiV"
type input "tzx8LxsFzag11NCiubsoPpiV"
paste input "tzx8LxsFzag11NCiubsoPpiV"
type input "tzx8LxsFzag11NCiubsoPpiV"
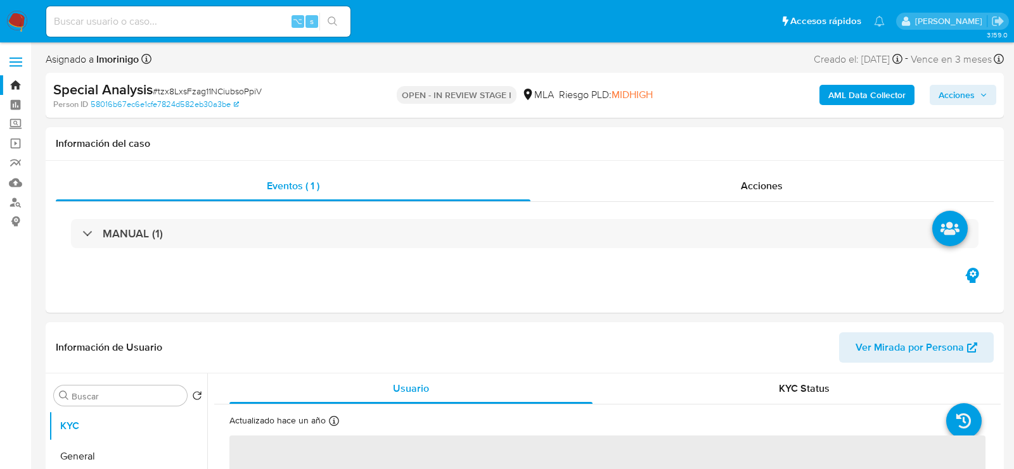
select select "10"
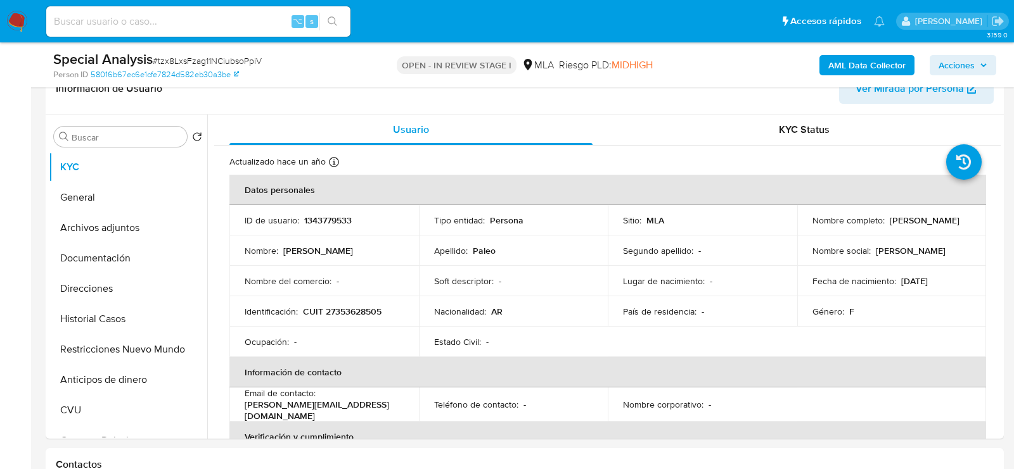
scroll to position [219, 0]
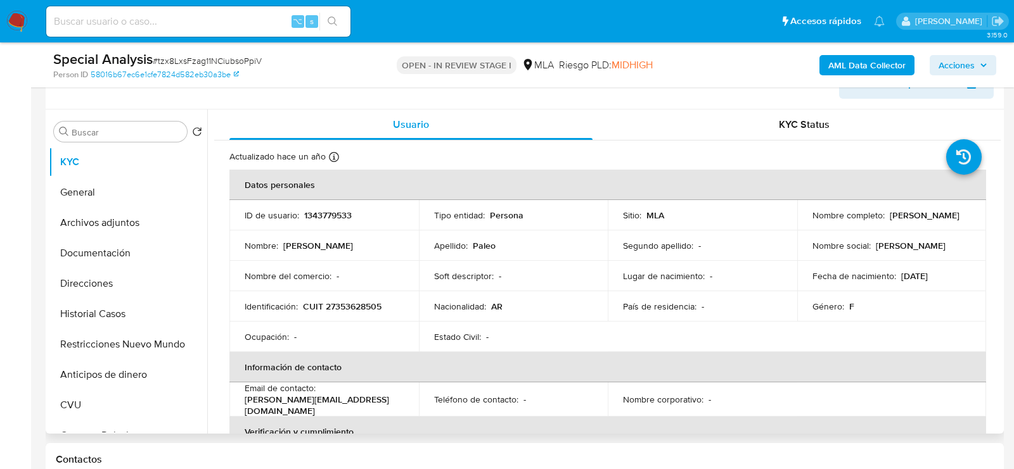
click at [319, 215] on p "1343779533" at bounding box center [328, 215] width 48 height 11
copy p "1343779533"
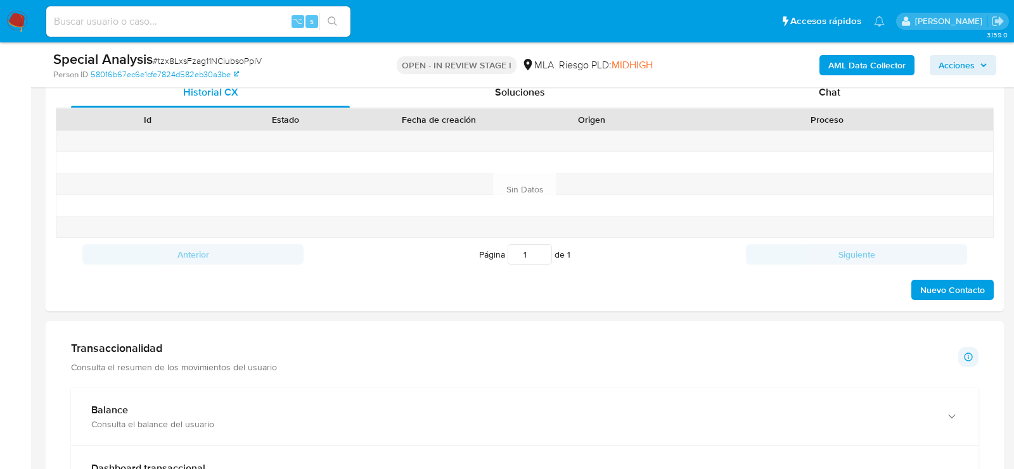
scroll to position [1700, 0]
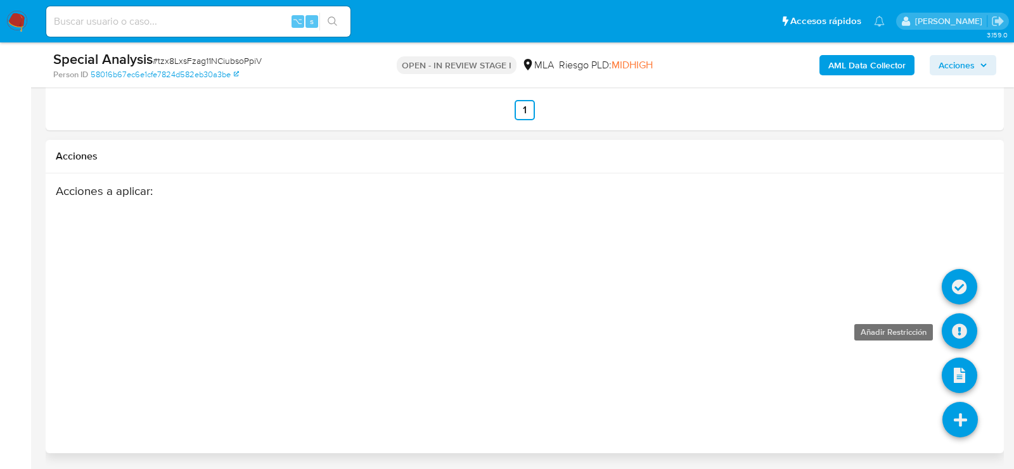
click at [971, 321] on icon at bounding box center [958, 331] width 35 height 35
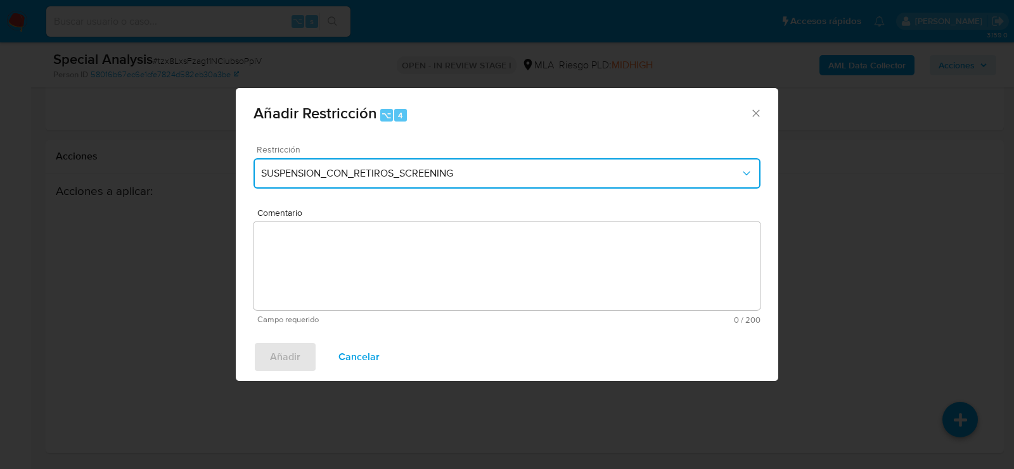
click at [417, 181] on button "SUSPENSION_CON_RETIROS_SCREENING" at bounding box center [506, 173] width 507 height 30
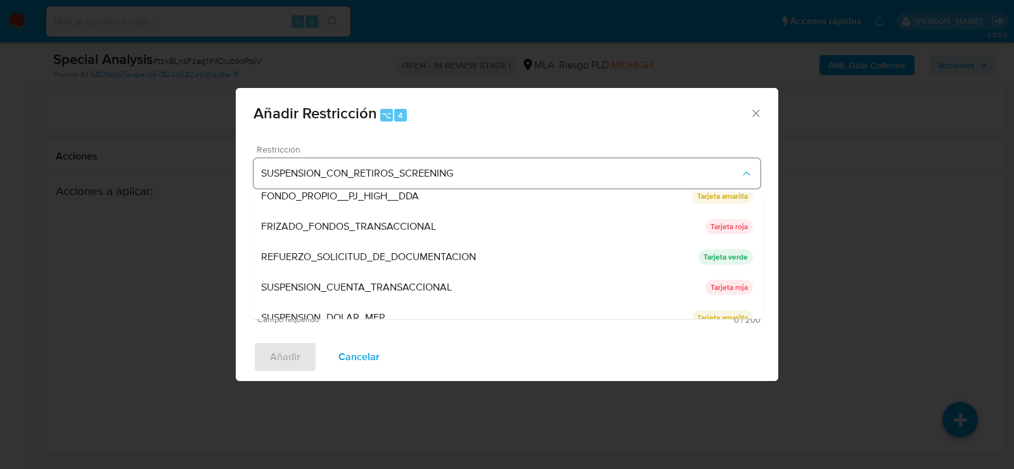
scroll to position [230, 0]
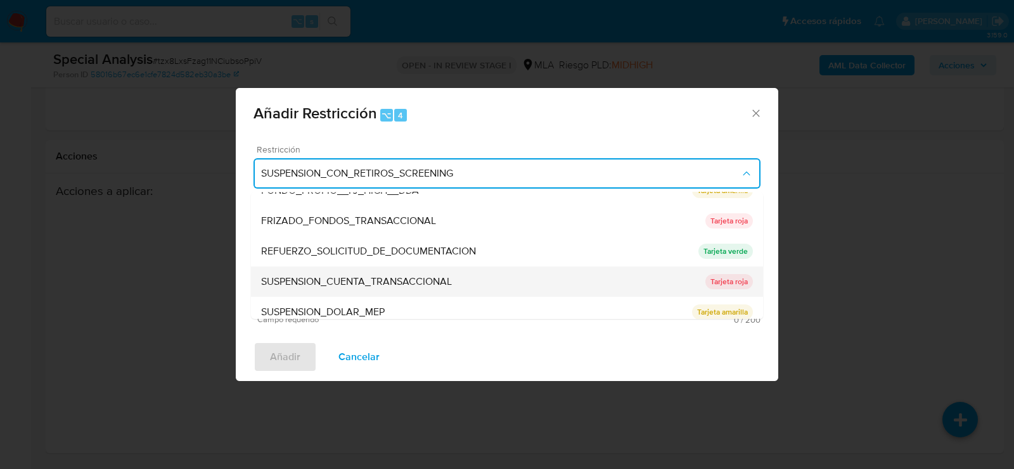
click at [395, 286] on span "SUSPENSION_CUENTA_TRANSACCIONAL" at bounding box center [356, 282] width 191 height 13
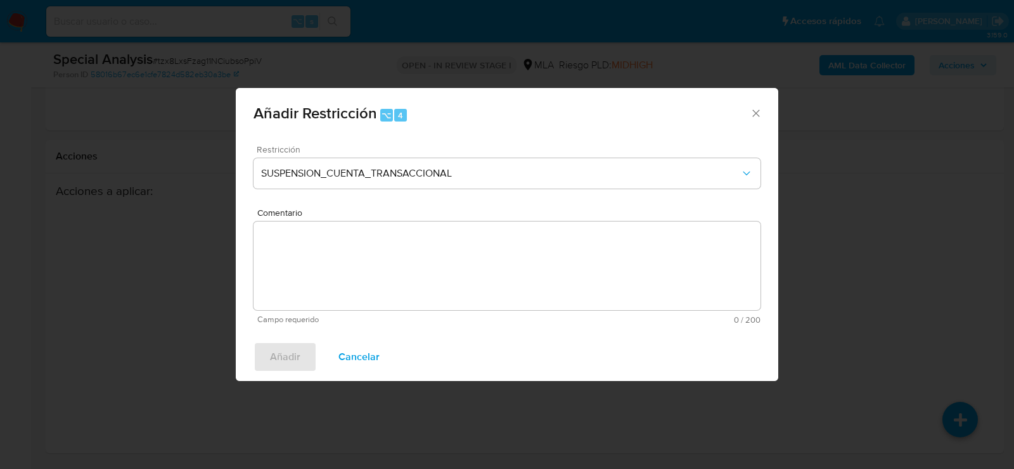
click at [395, 286] on textarea "Comentario" at bounding box center [506, 266] width 507 height 89
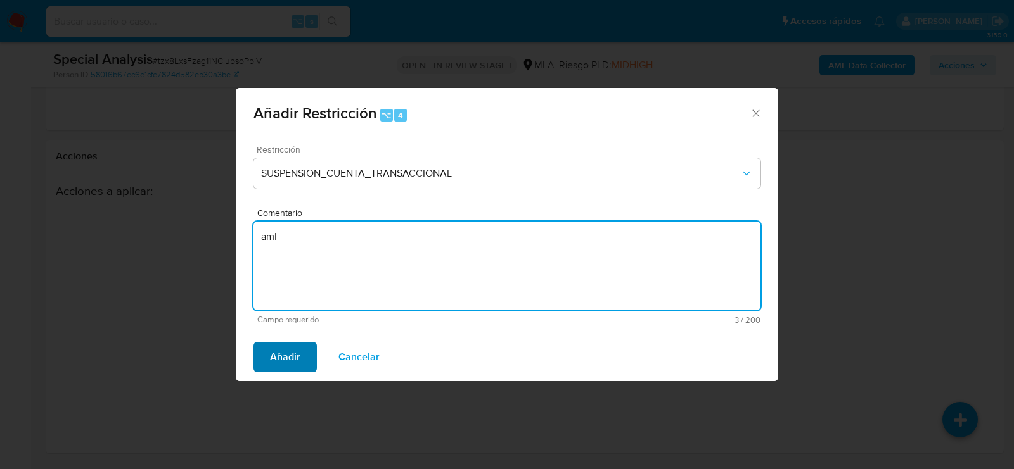
type textarea "aml"
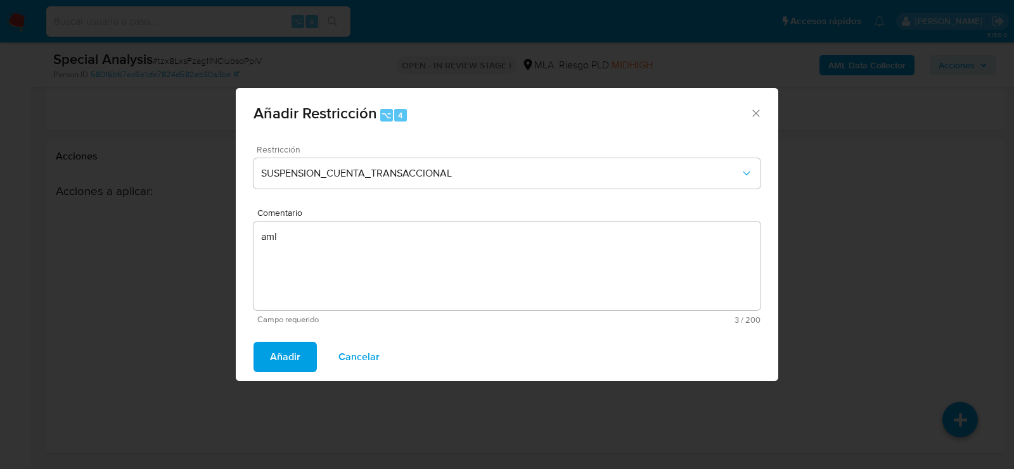
click at [295, 352] on span "Añadir" at bounding box center [285, 357] width 30 height 28
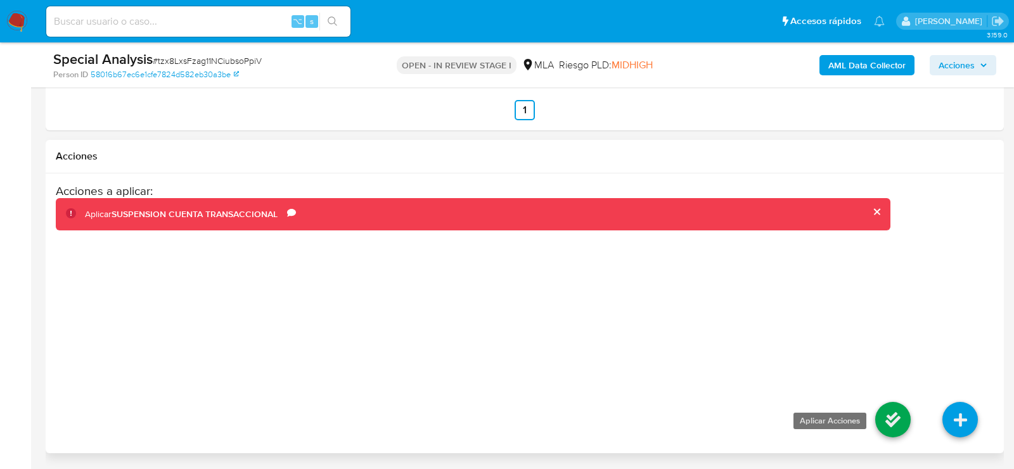
click at [893, 423] on icon at bounding box center [892, 419] width 35 height 35
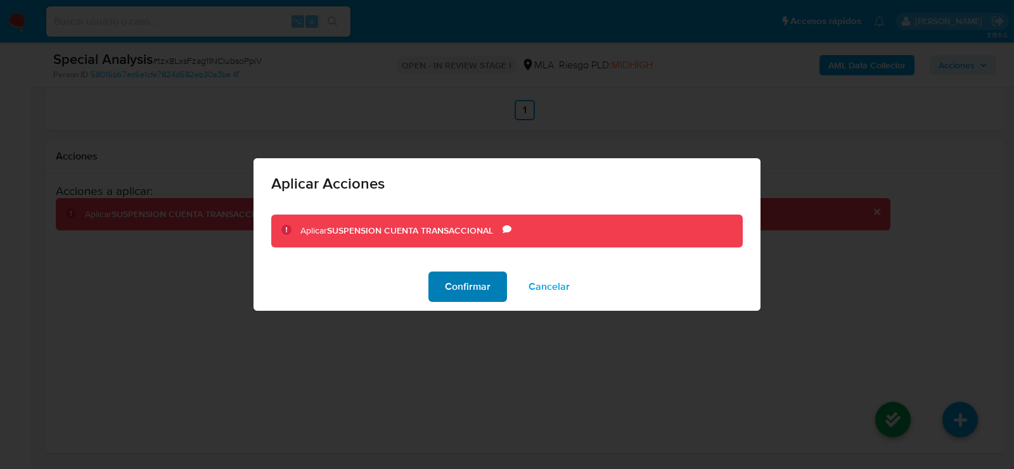
click at [476, 283] on span "Confirmar" at bounding box center [468, 287] width 46 height 28
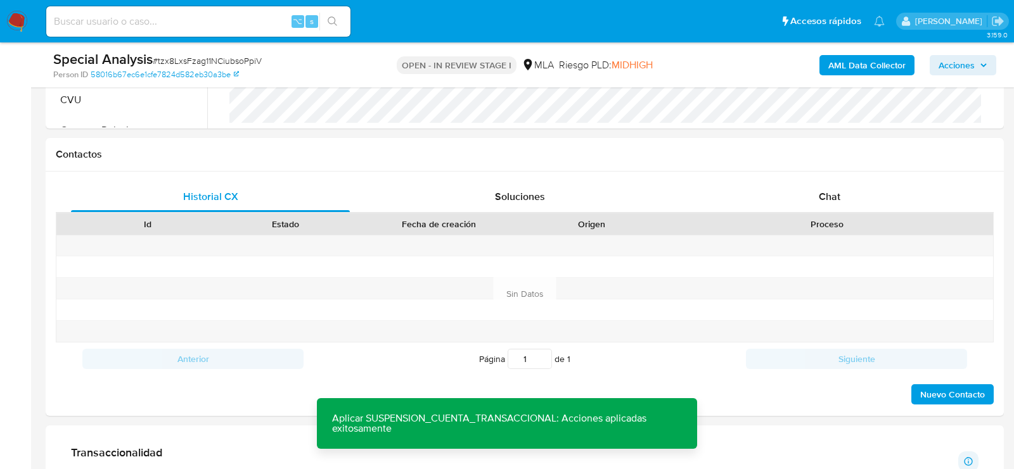
scroll to position [500, 0]
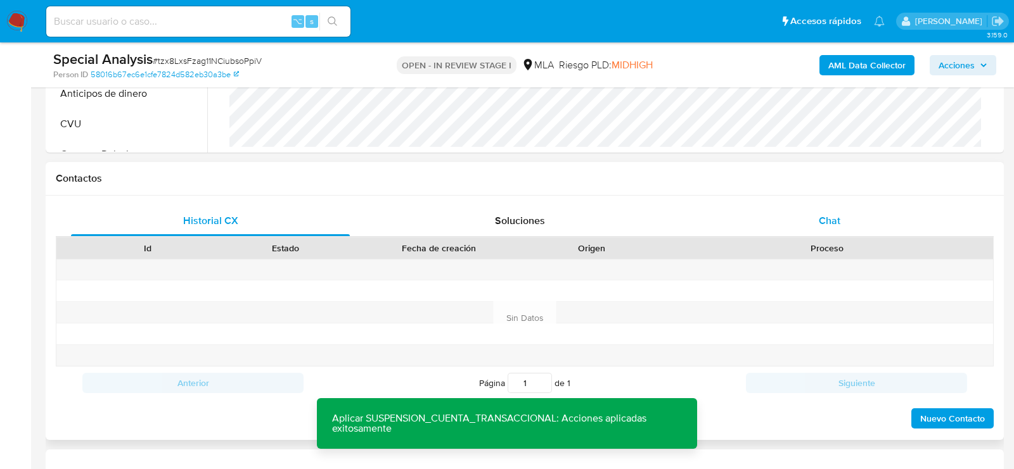
click at [825, 206] on div "Chat" at bounding box center [829, 221] width 279 height 30
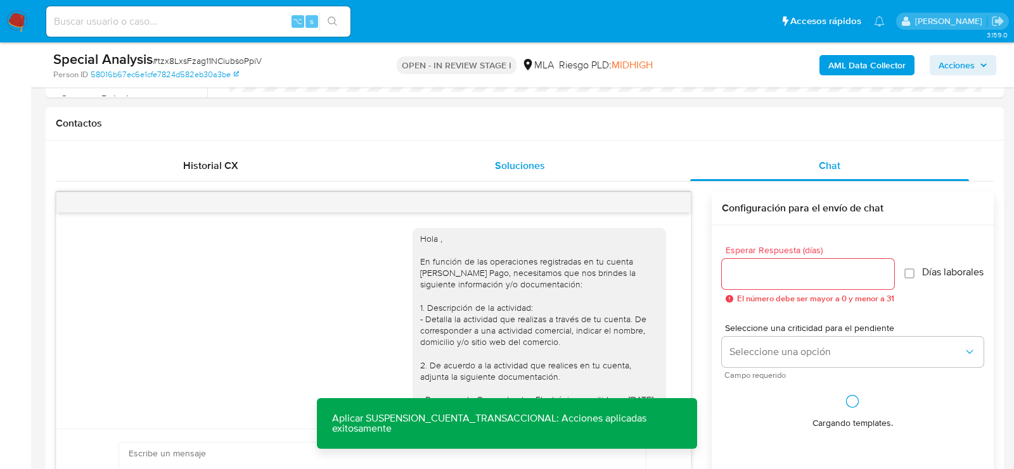
scroll to position [421, 0]
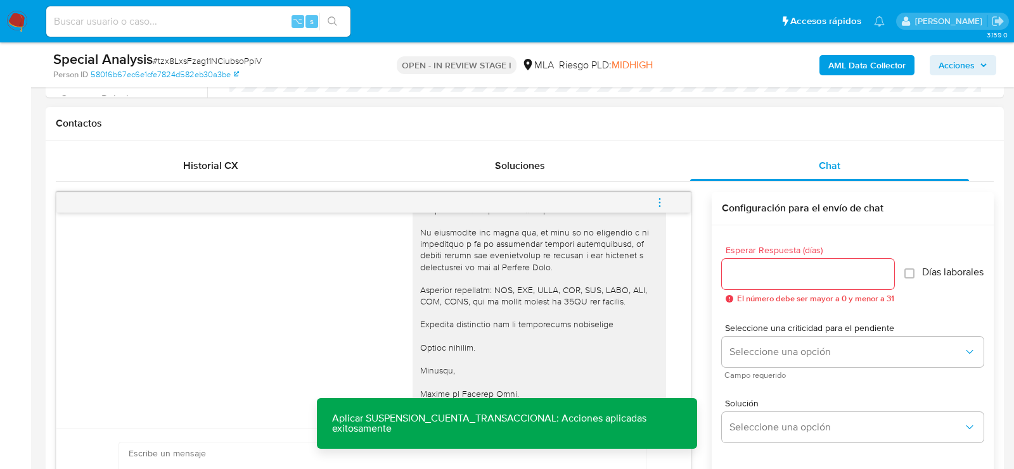
click at [677, 192] on button "menu-action" at bounding box center [660, 203] width 42 height 30
click at [536, 178] on li "Cerrar conversación" at bounding box center [574, 176] width 130 height 23
click at [177, 155] on div "Historial CX" at bounding box center [210, 166] width 279 height 30
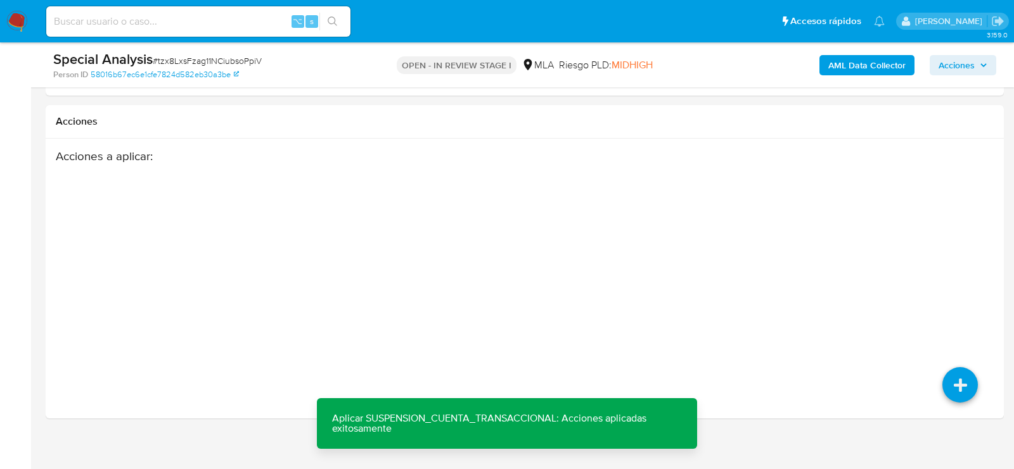
scroll to position [1743, 0]
